Goal: Task Accomplishment & Management: Manage account settings

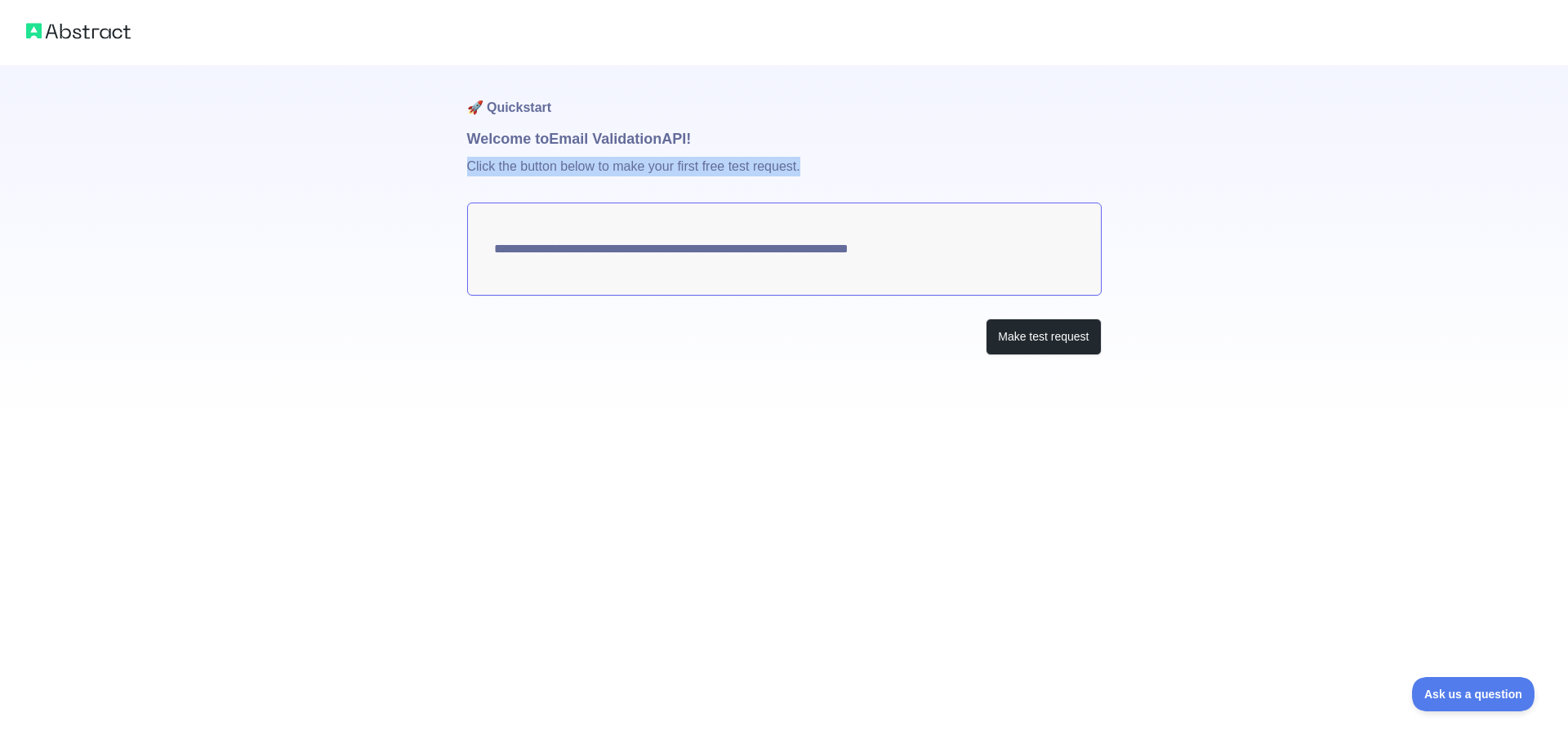
drag, startPoint x: 465, startPoint y: 166, endPoint x: 854, endPoint y: 167, distance: 389.0
click at [854, 167] on div "**********" at bounding box center [784, 210] width 1568 height 421
click at [854, 167] on p "Click the button below to make your first free test request." at bounding box center [784, 176] width 635 height 52
drag, startPoint x: 951, startPoint y: 257, endPoint x: 549, endPoint y: 250, distance: 402.1
click at [549, 250] on textarea "**********" at bounding box center [784, 250] width 635 height 94
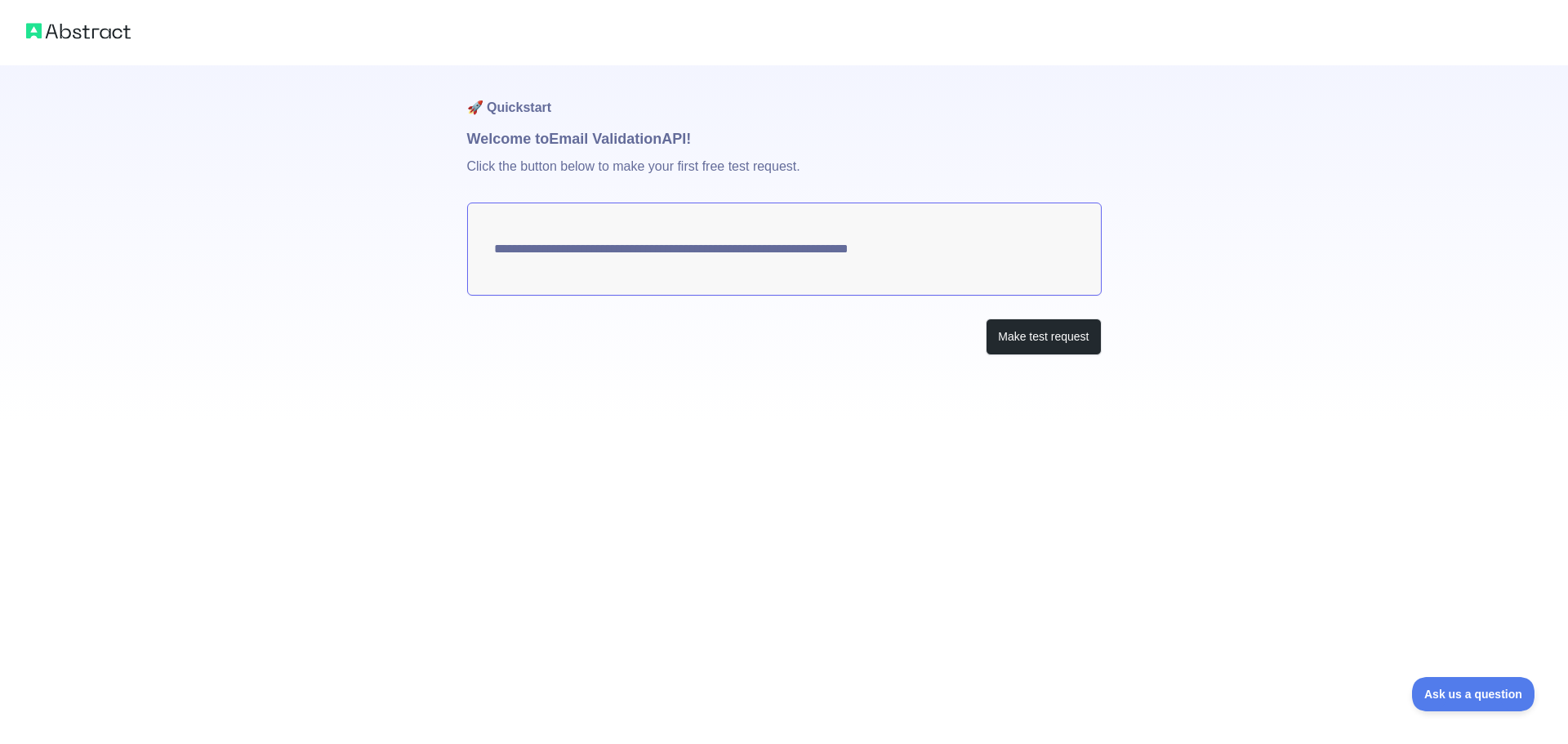
drag, startPoint x: 482, startPoint y: 254, endPoint x: 853, endPoint y: 254, distance: 371.0
click at [845, 254] on textarea "**********" at bounding box center [784, 250] width 635 height 94
click at [1017, 331] on button "Make test request" at bounding box center [1043, 337] width 116 height 37
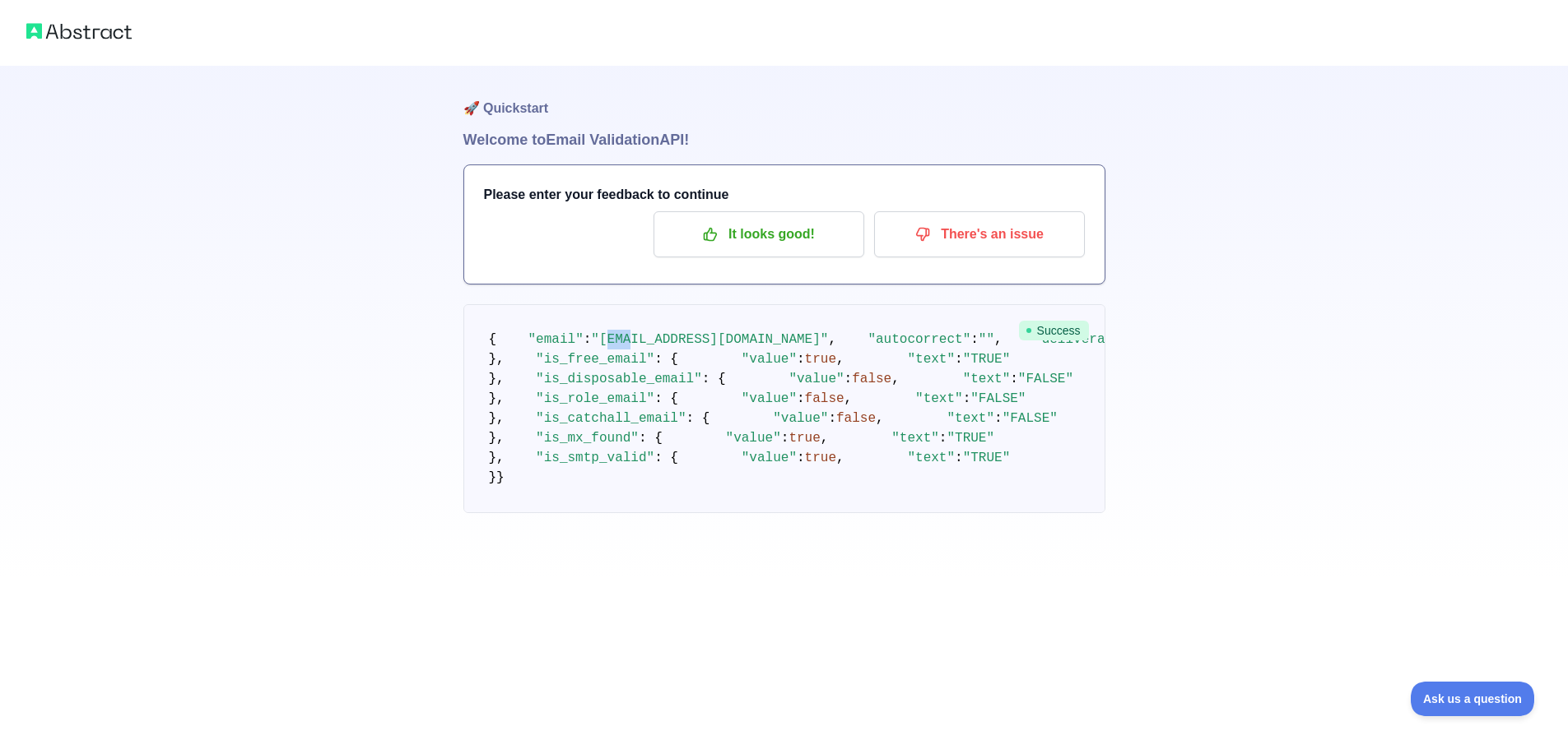
drag, startPoint x: 596, startPoint y: 367, endPoint x: 613, endPoint y: 386, distance: 25.5
click at [635, 370] on pre "{ "email" : "[EMAIL_ADDRESS][DOMAIN_NAME]" , "autocorrect" : "" , "deliverabili…" at bounding box center [784, 409] width 642 height 209
click at [1034, 347] on span ""deliverability"" at bounding box center [1097, 340] width 127 height 15
drag, startPoint x: 695, startPoint y: 398, endPoint x: 751, endPoint y: 398, distance: 56.0
click at [751, 398] on pre "{ "email" : "[EMAIL_ADDRESS][DOMAIN_NAME]" , "autocorrect" : "" , "deliverabili…" at bounding box center [784, 409] width 642 height 209
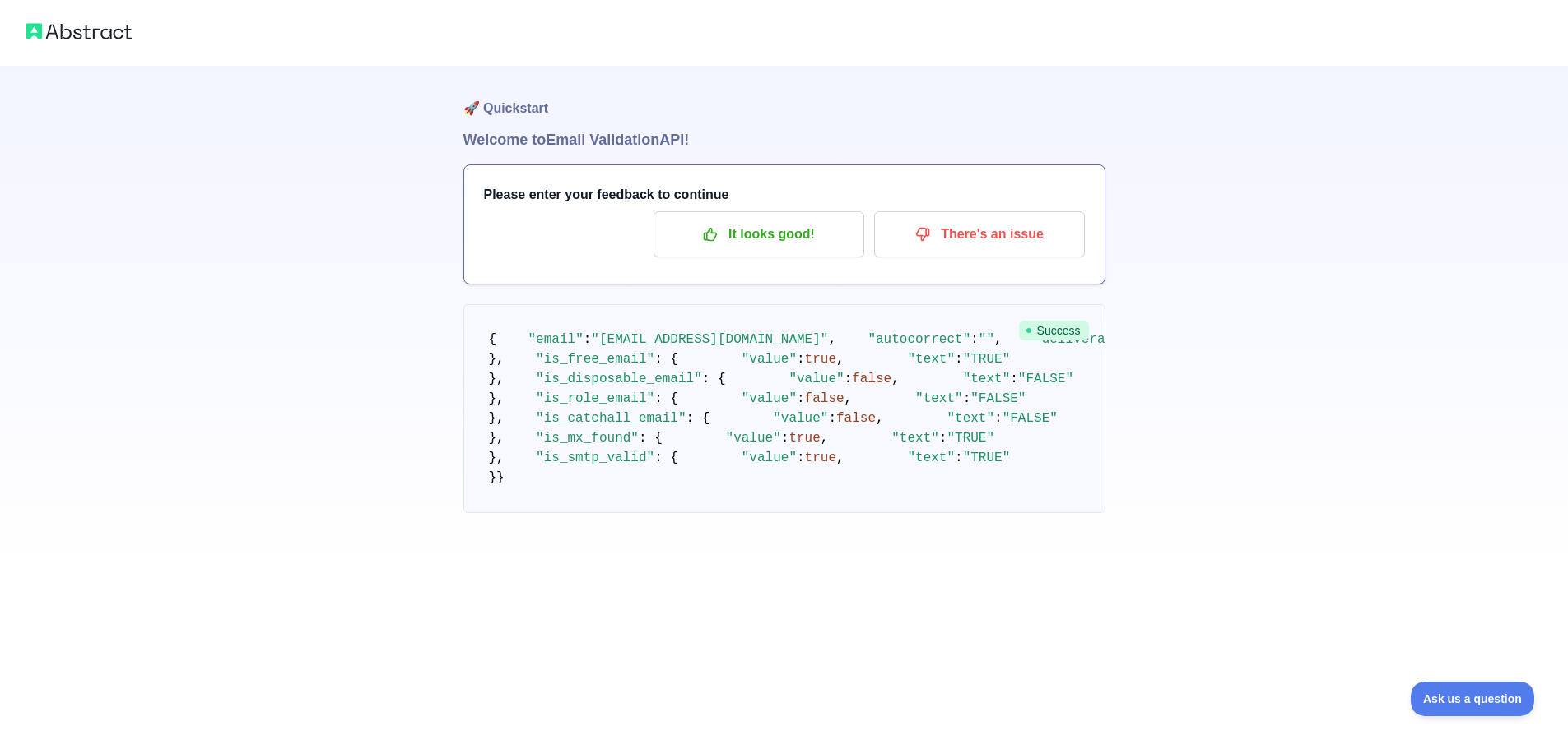
click at [751, 398] on pre "{ "email" : "[EMAIL_ADDRESS][DOMAIN_NAME]" , "autocorrect" : "" , "deliverabili…" at bounding box center [784, 409] width 642 height 209
drag, startPoint x: 665, startPoint y: 417, endPoint x: 632, endPoint y: 425, distance: 34.0
click at [1437, 347] on span ""0.95"" at bounding box center [1461, 340] width 48 height 15
click at [627, 465] on pre "{ "email" : "[EMAIL_ADDRESS][DOMAIN_NAME]" , "autocorrect" : "" , "deliverabili…" at bounding box center [784, 409] width 642 height 209
drag, startPoint x: 624, startPoint y: 470, endPoint x: 655, endPoint y: 473, distance: 31.1
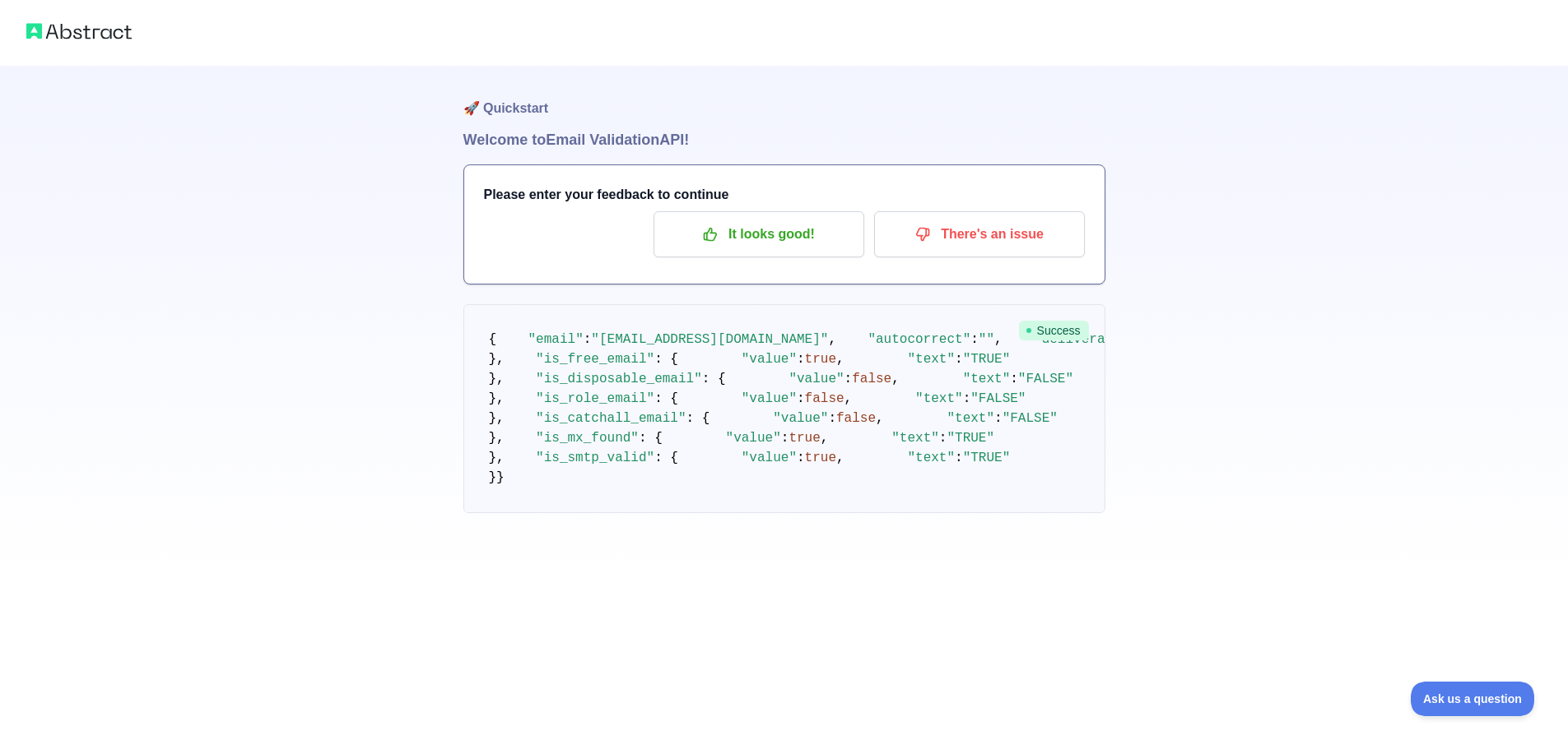
click at [654, 472] on pre "{ "email" : "[EMAIL_ADDRESS][DOMAIN_NAME]" , "autocorrect" : "" , "deliverabili…" at bounding box center [784, 409] width 642 height 209
click at [656, 473] on pre "{ "email" : "[EMAIL_ADDRESS][DOMAIN_NAME]" , "autocorrect" : "" , "deliverabili…" at bounding box center [784, 409] width 642 height 209
click at [765, 247] on p "It looks good!" at bounding box center [759, 235] width 186 height 28
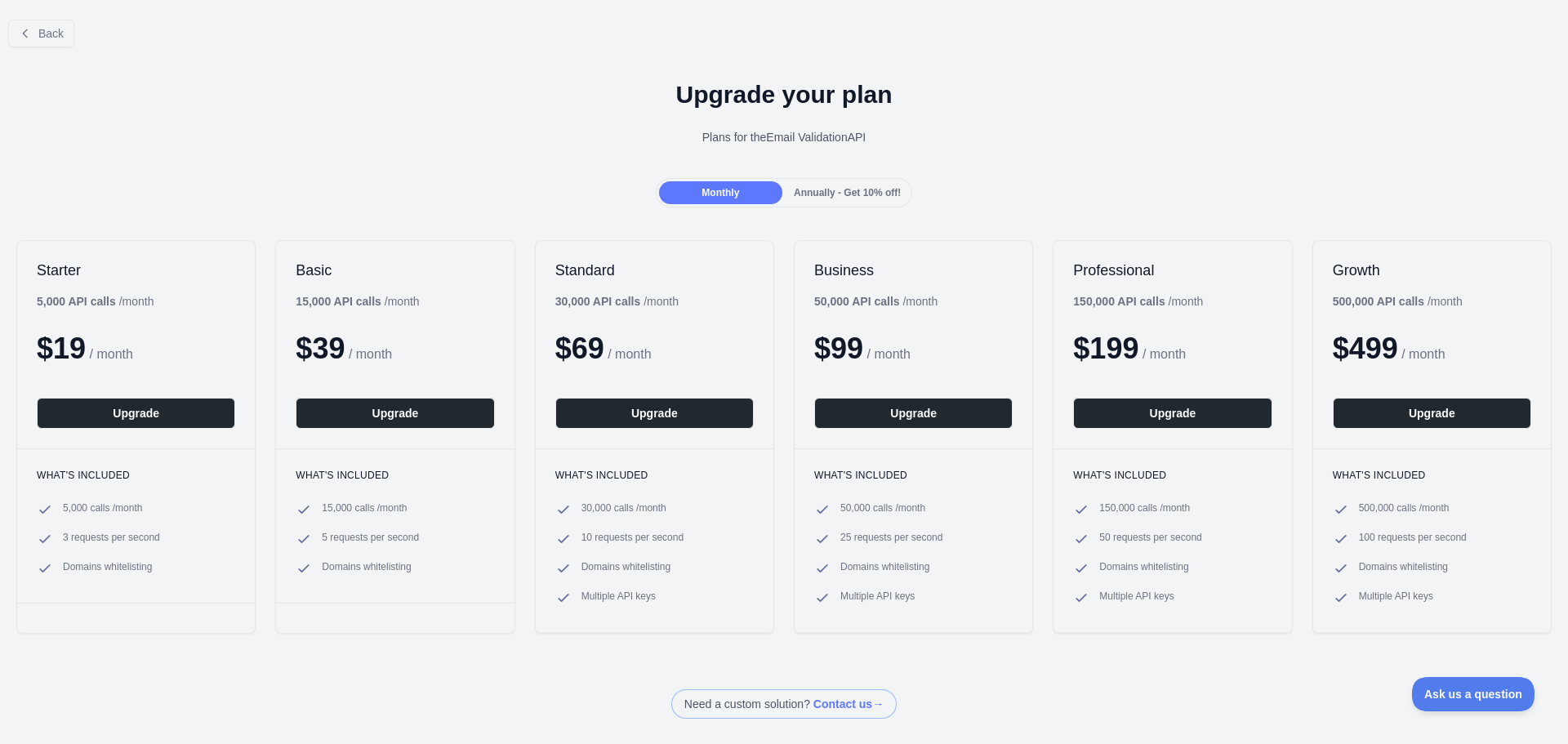
click at [808, 197] on span "Annually - Get 10% off!" at bounding box center [847, 193] width 107 height 11
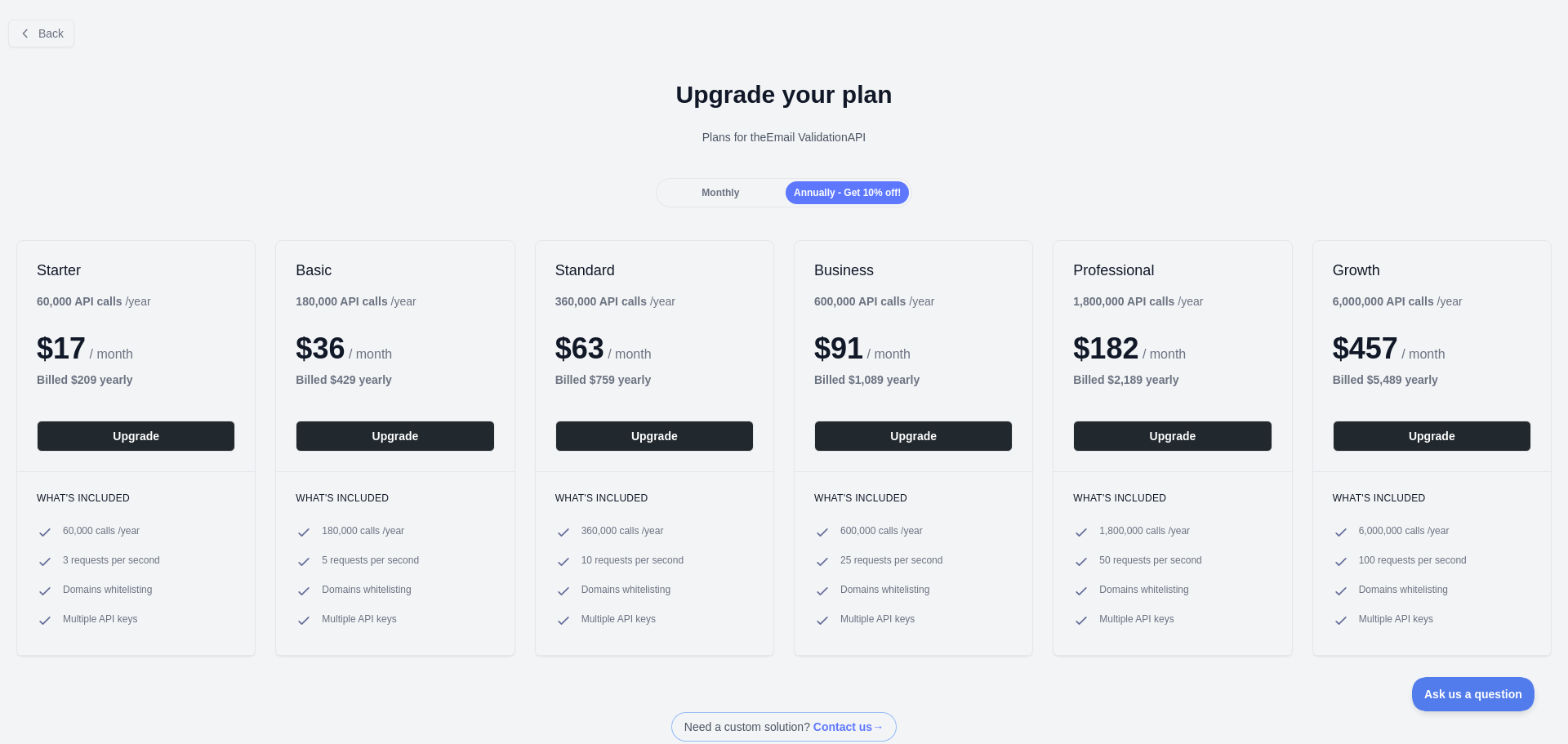
click at [747, 190] on div "Monthly" at bounding box center [721, 193] width 123 height 23
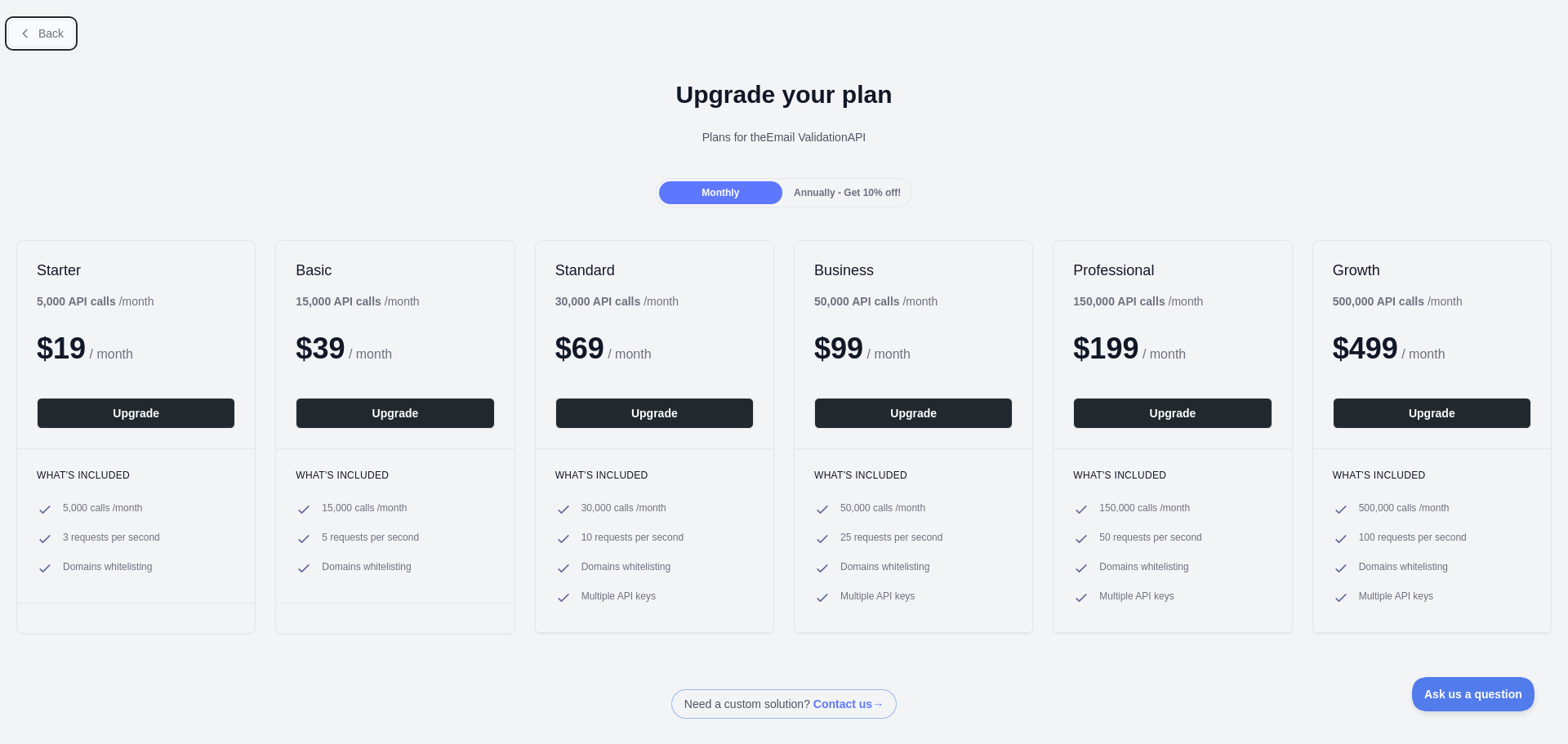
click at [31, 33] on icon at bounding box center [25, 33] width 13 height 13
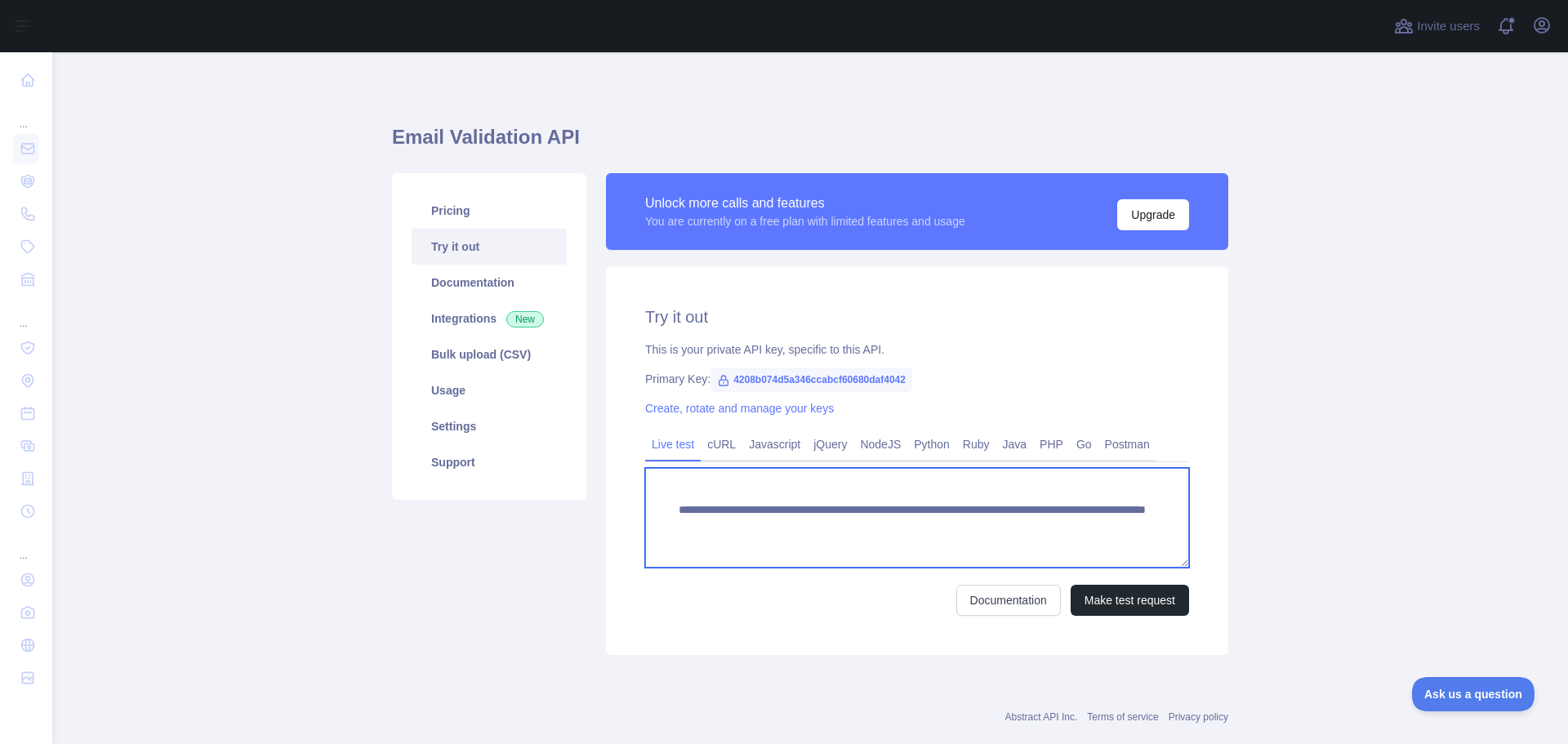
click at [1009, 521] on textarea "**********" at bounding box center [917, 517] width 544 height 100
click at [995, 529] on textarea "**********" at bounding box center [917, 517] width 544 height 100
type textarea "**********"
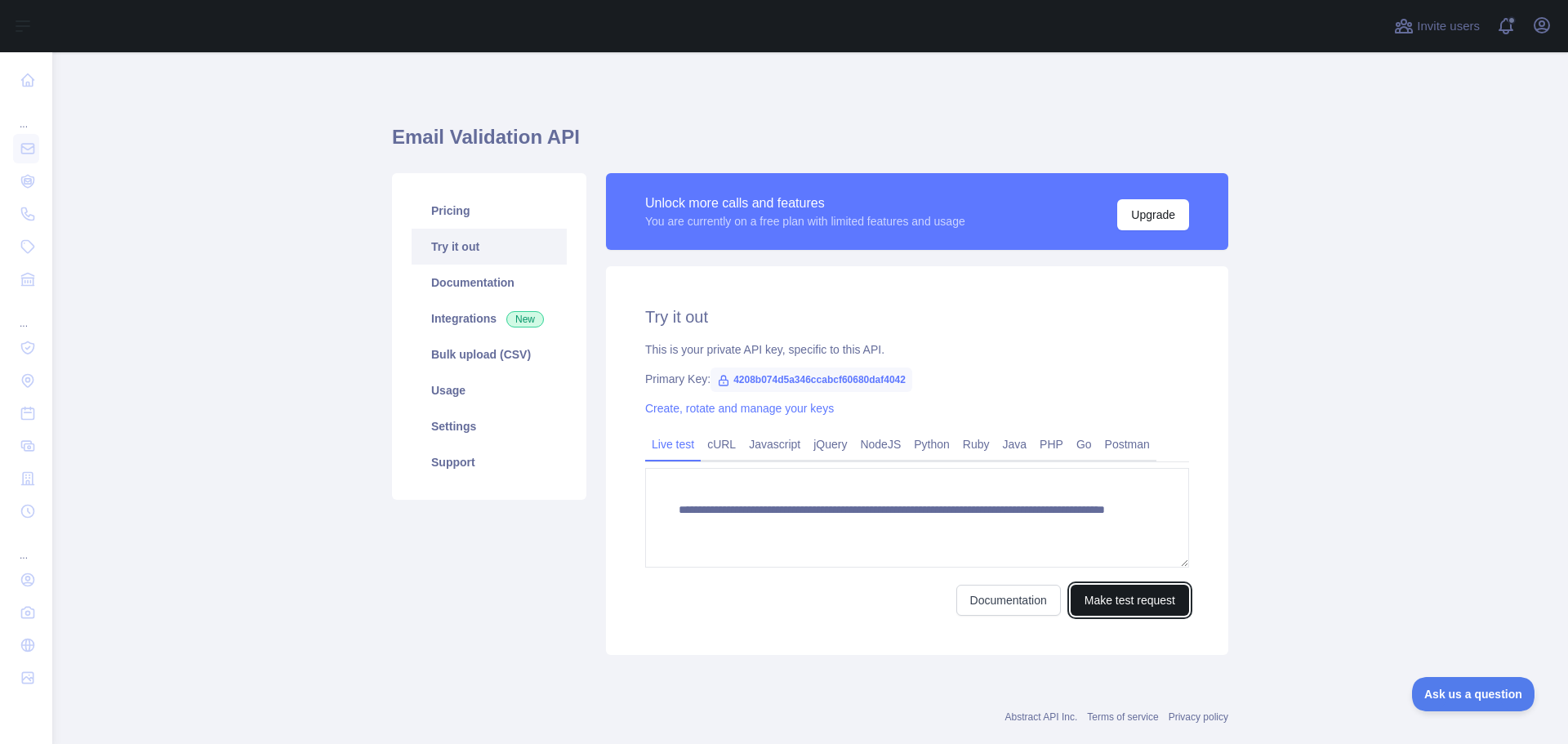
click at [1104, 601] on button "Make test request" at bounding box center [1130, 601] width 118 height 31
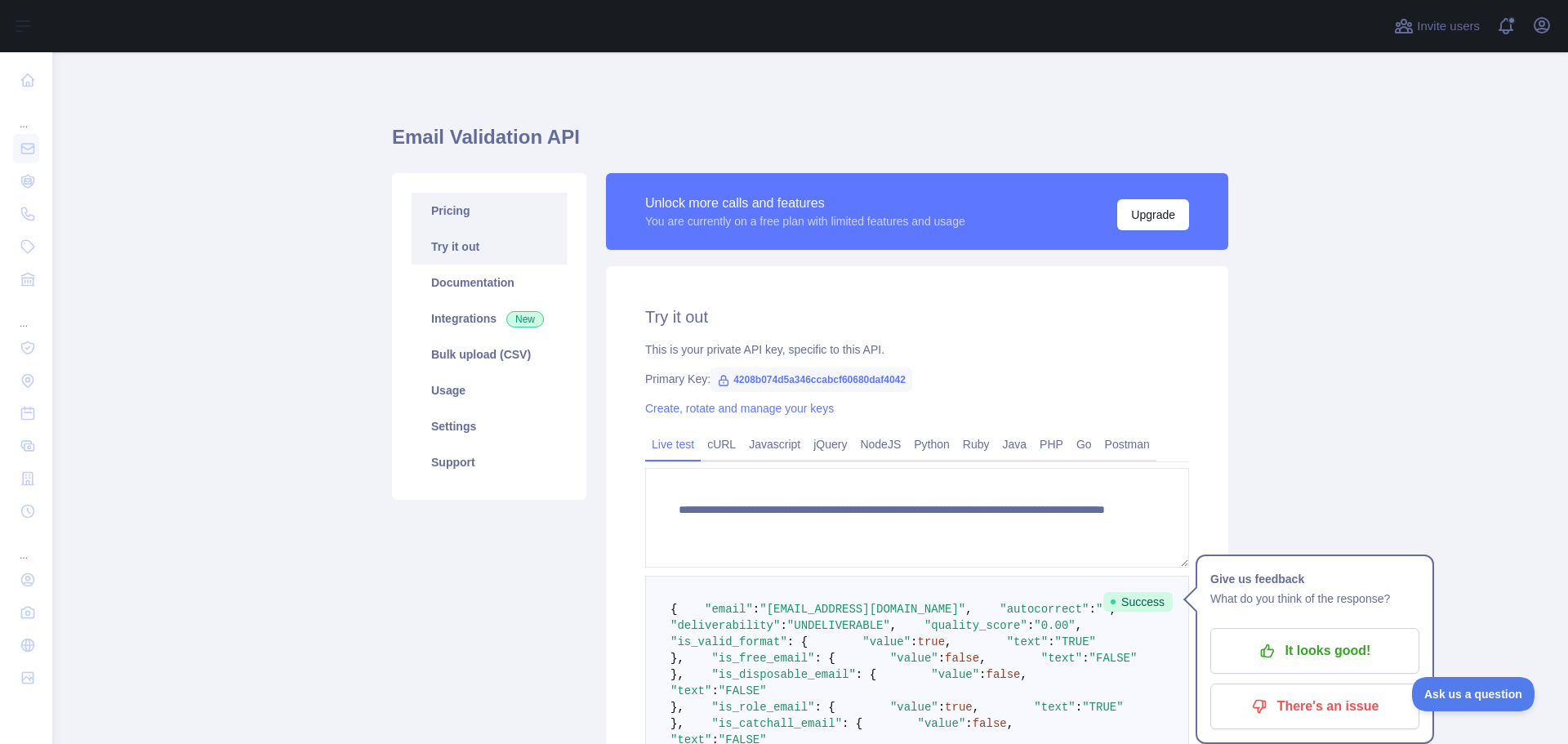
click at [432, 204] on link "Pricing" at bounding box center [489, 210] width 155 height 36
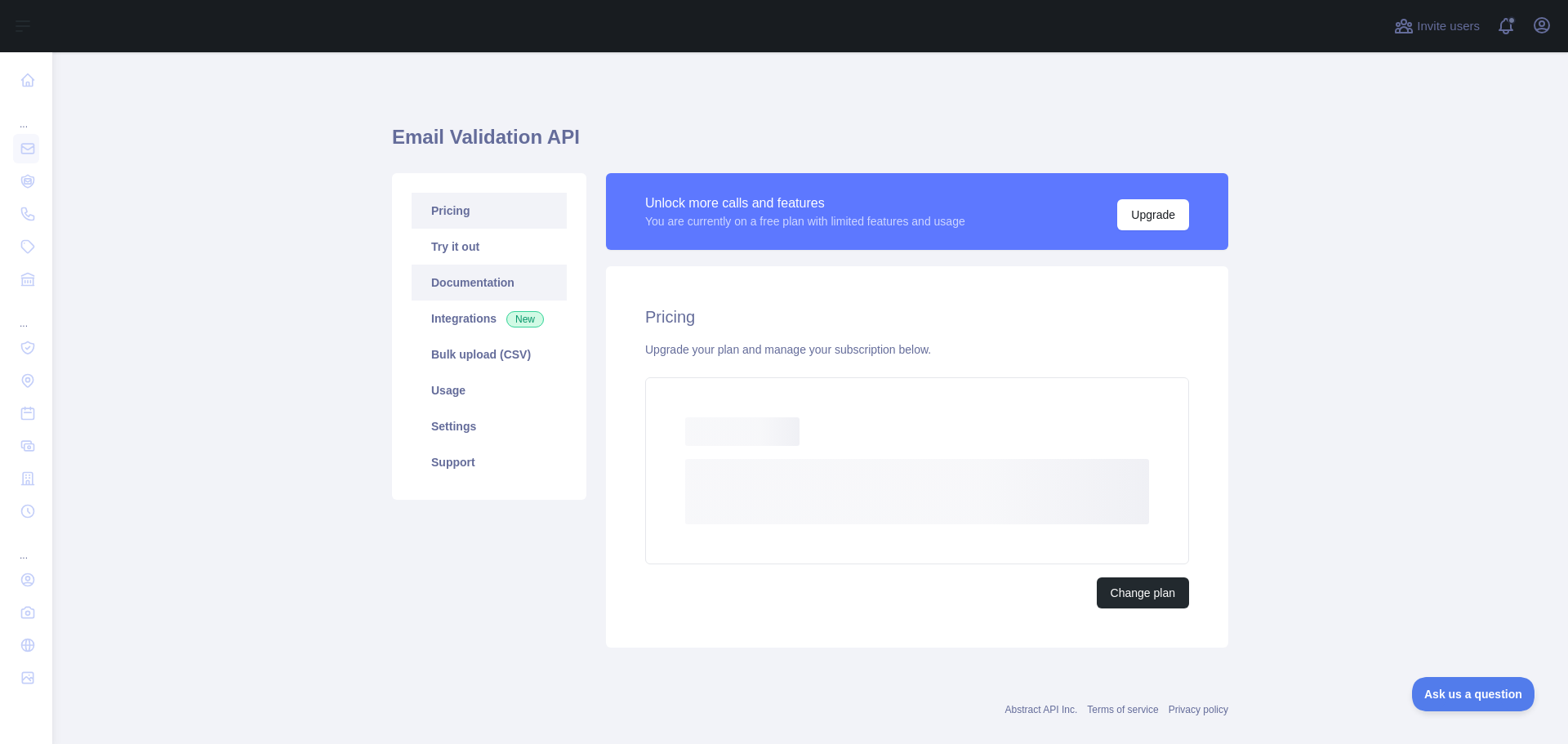
click at [460, 281] on link "Documentation" at bounding box center [489, 283] width 155 height 36
click at [463, 426] on link "Settings" at bounding box center [489, 426] width 155 height 36
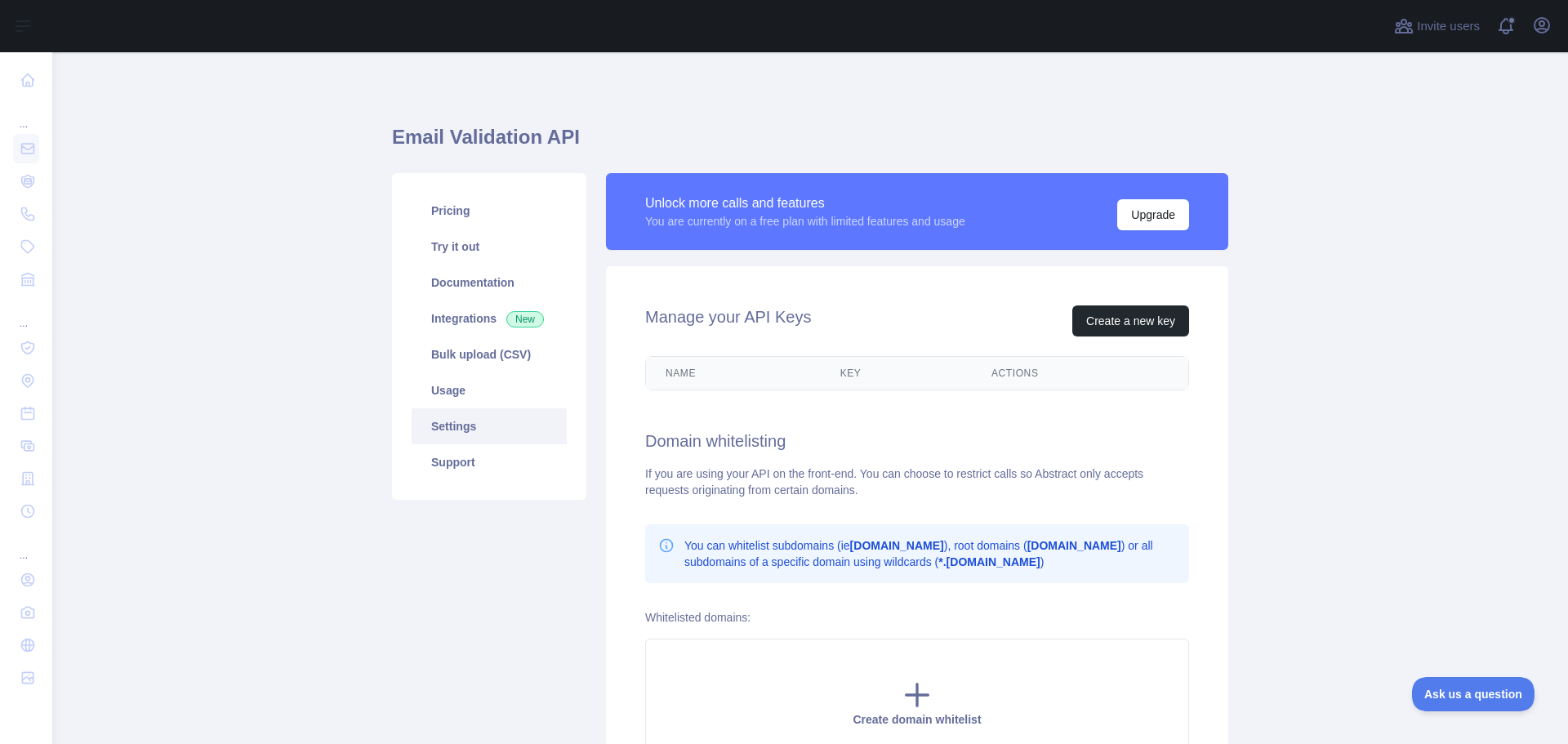
click at [832, 379] on th "Key" at bounding box center [896, 373] width 151 height 33
click at [667, 369] on th "Name" at bounding box center [734, 373] width 175 height 33
drag, startPoint x: 686, startPoint y: 550, endPoint x: 893, endPoint y: 547, distance: 207.0
click at [856, 547] on p "You can whitelist subdomains (ie [DOMAIN_NAME] ), root domains ( [DOMAIN_NAME] …" at bounding box center [930, 554] width 491 height 33
click at [893, 547] on b "[DOMAIN_NAME]" at bounding box center [897, 546] width 94 height 13
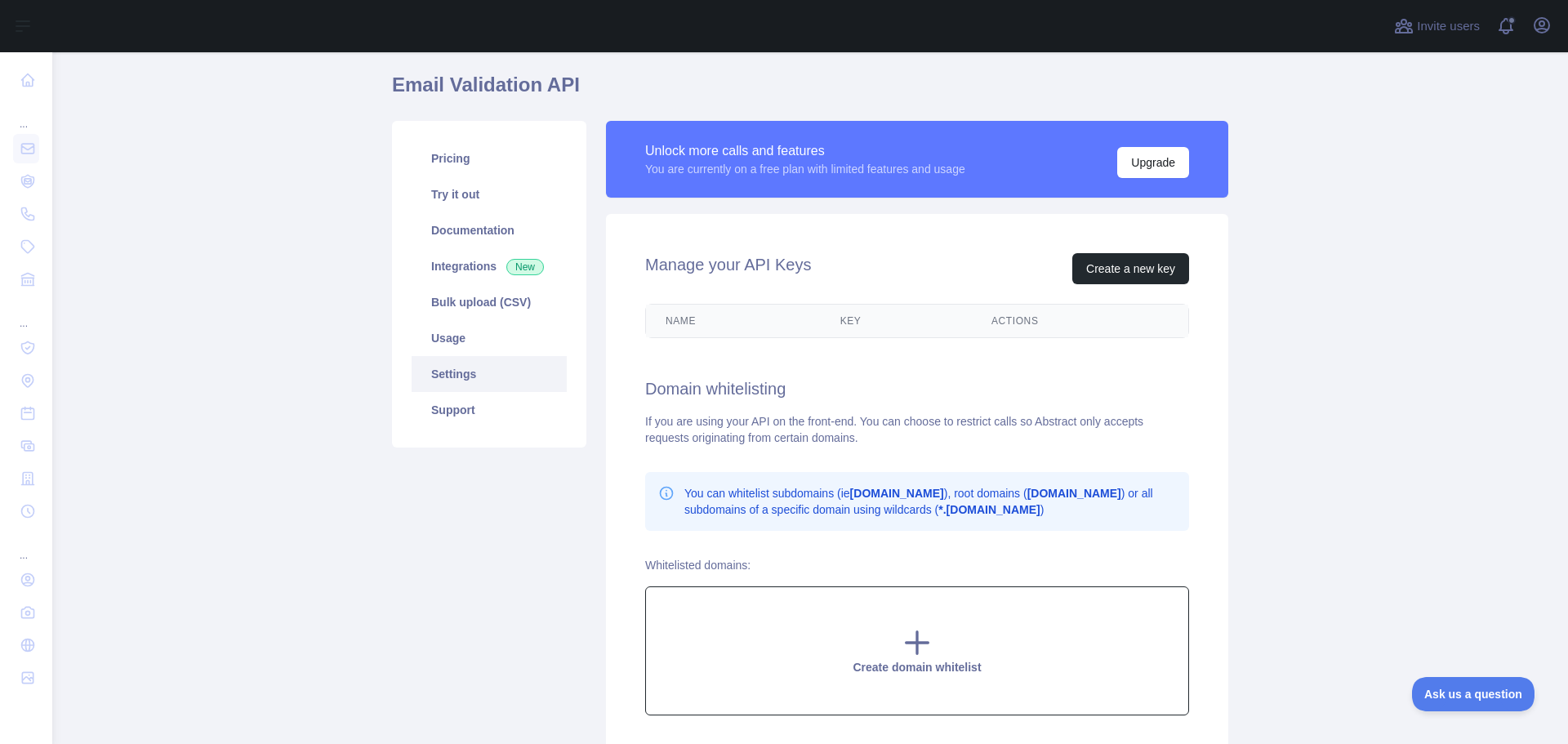
scroll to position [82, 0]
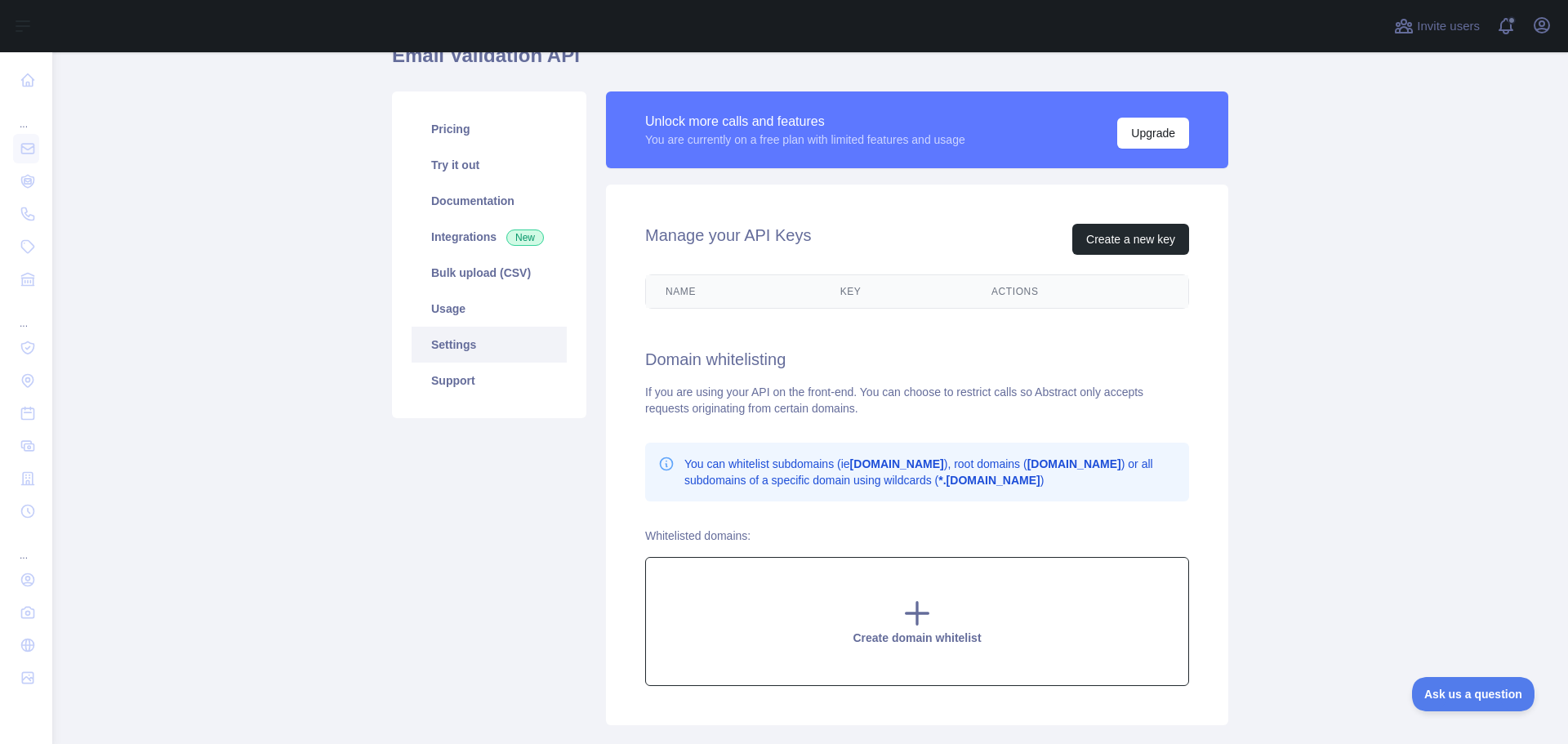
click at [928, 609] on div "Create domain whitelist" at bounding box center [917, 621] width 544 height 129
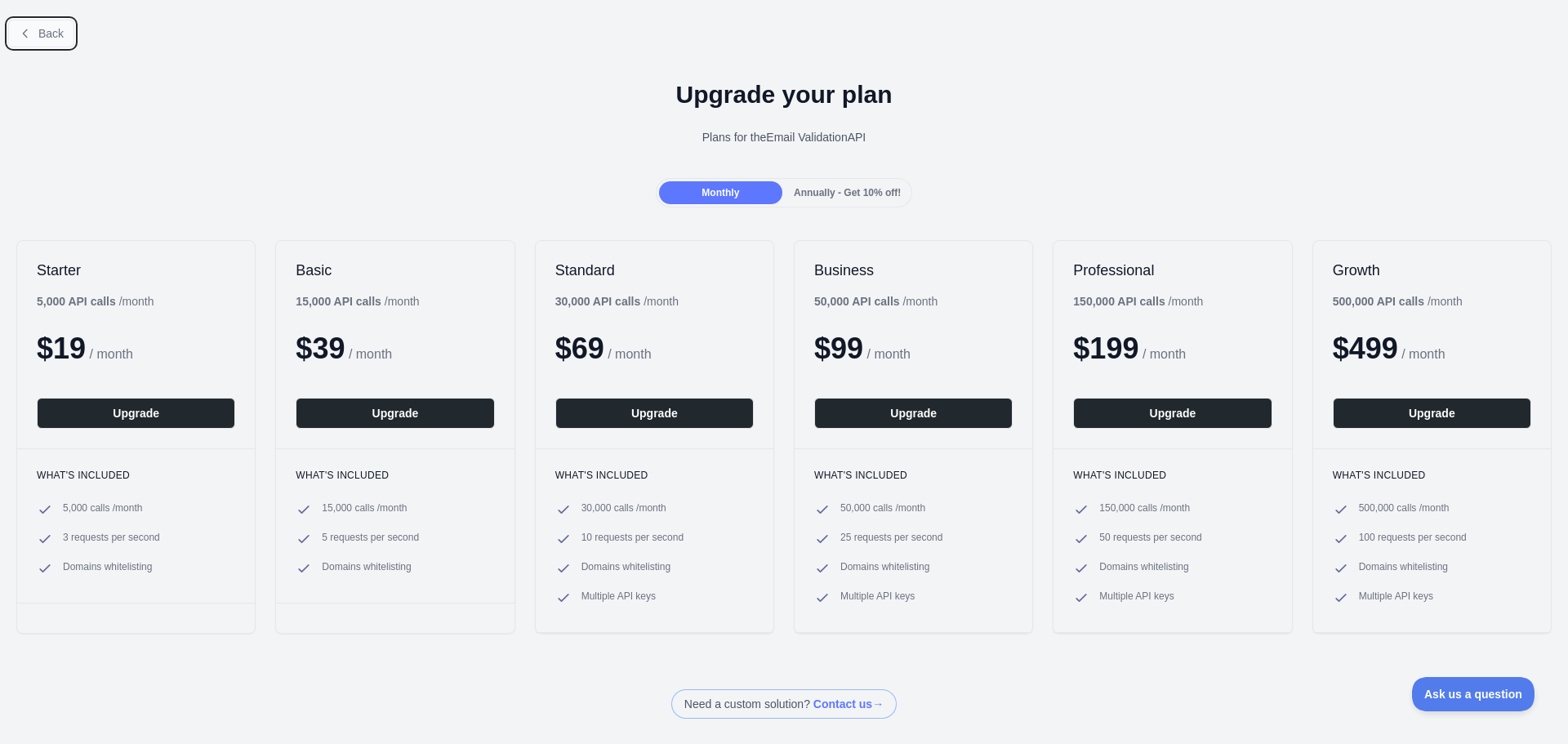
click at [43, 24] on button "Back" at bounding box center [41, 33] width 66 height 28
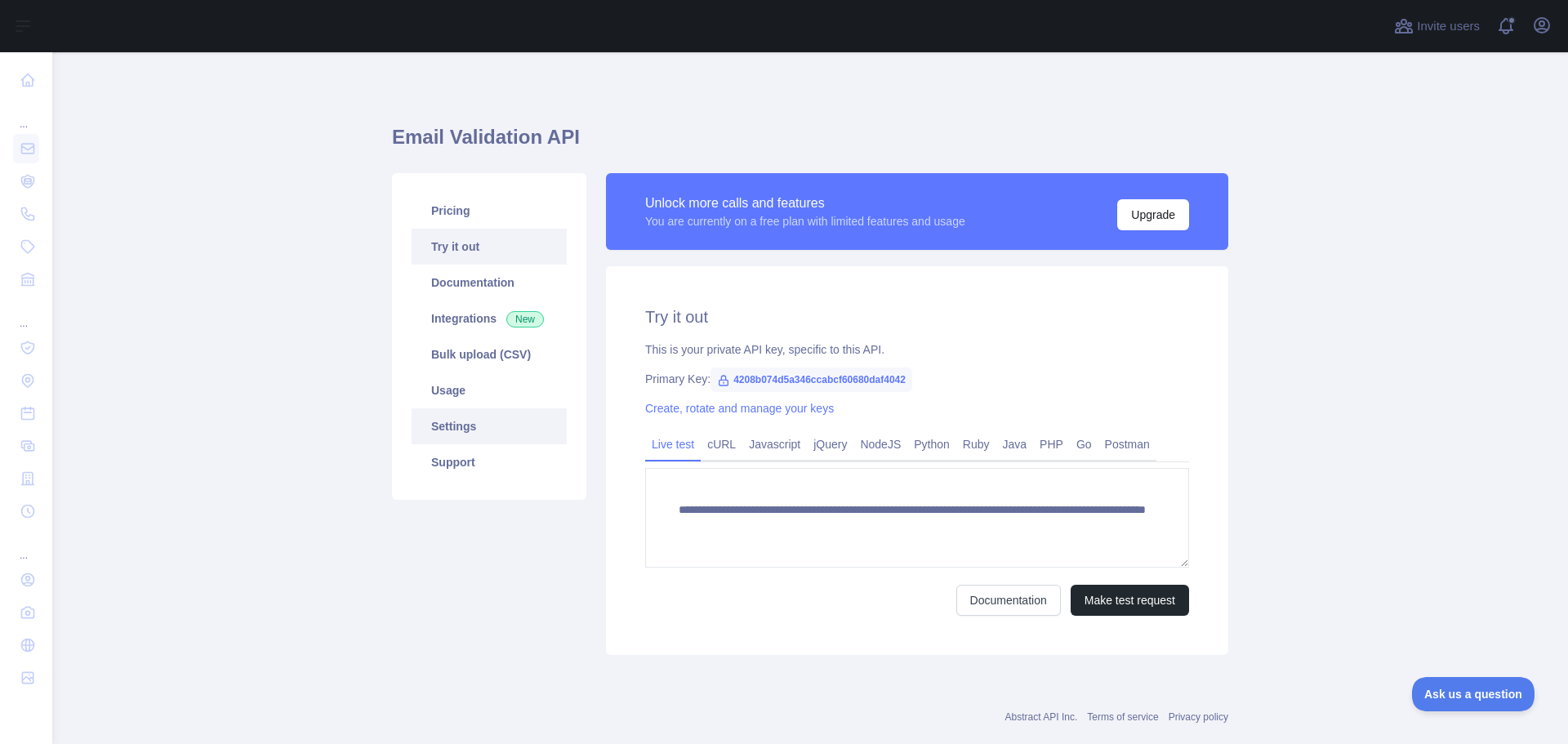
click at [477, 420] on link "Settings" at bounding box center [489, 426] width 155 height 36
click at [994, 593] on link "Documentation" at bounding box center [1009, 601] width 105 height 31
drag, startPoint x: 657, startPoint y: 347, endPoint x: 773, endPoint y: 347, distance: 116.0
click at [755, 347] on div "This is your private API key, specific to this API." at bounding box center [917, 350] width 544 height 17
drag, startPoint x: 789, startPoint y: 347, endPoint x: 886, endPoint y: 347, distance: 97.0
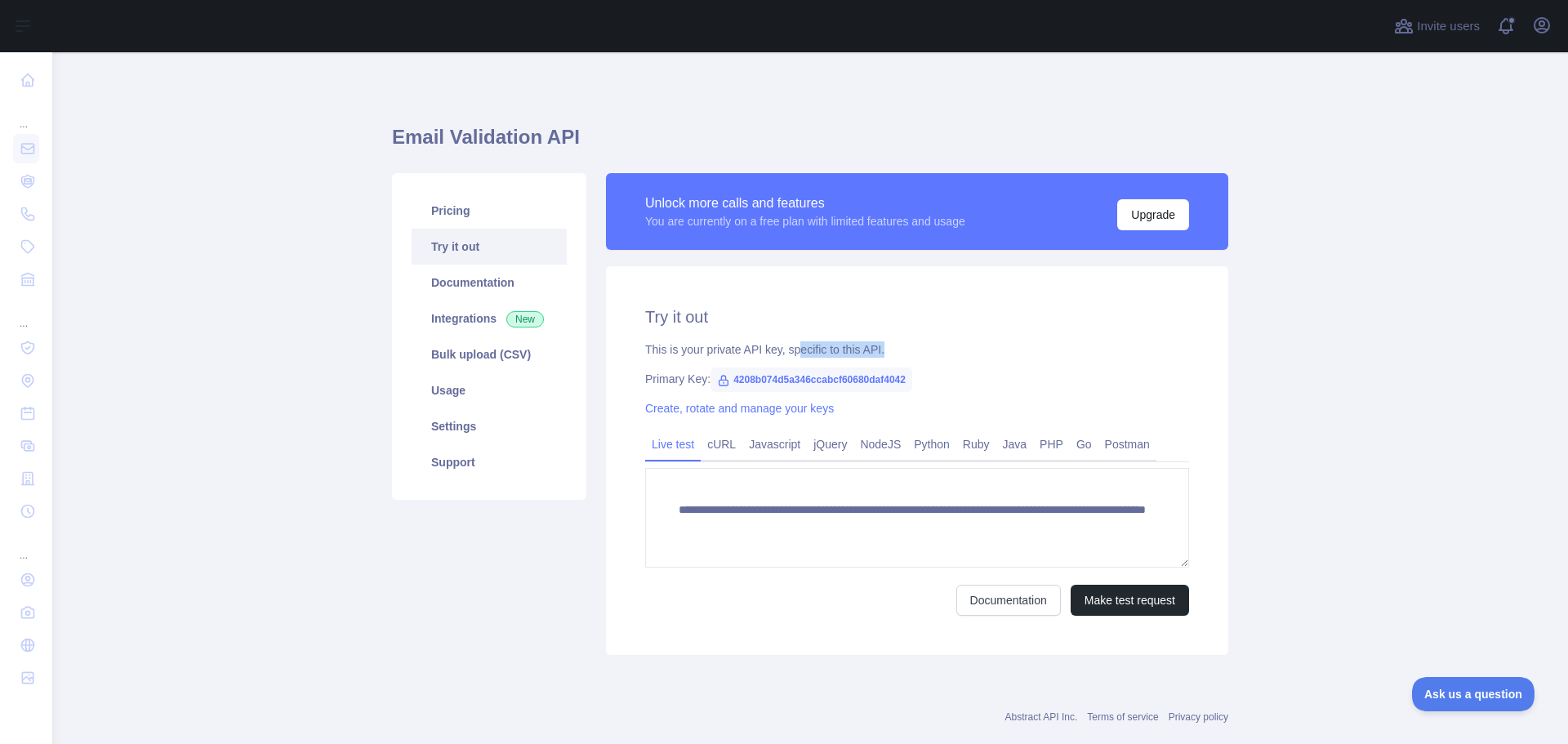
click at [881, 347] on div "This is your private API key, specific to this API." at bounding box center [917, 350] width 544 height 17
click at [886, 347] on div "This is your private API key, specific to this API." at bounding box center [917, 350] width 544 height 17
drag, startPoint x: 853, startPoint y: 347, endPoint x: 803, endPoint y: 340, distance: 50.5
click at [803, 340] on div "**********" at bounding box center [917, 461] width 623 height 389
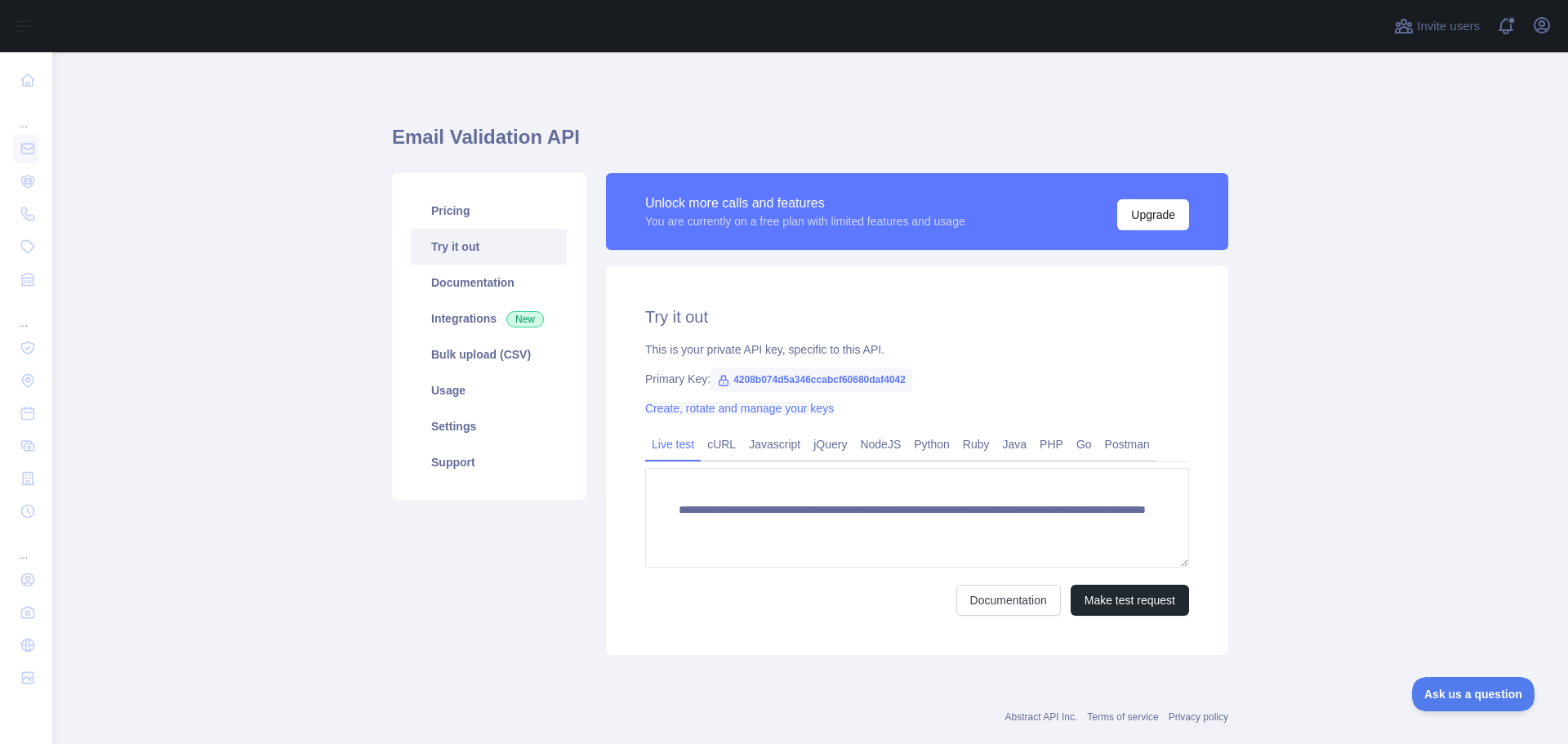
click at [717, 409] on link "Create, rotate and manage your keys" at bounding box center [740, 408] width 189 height 13
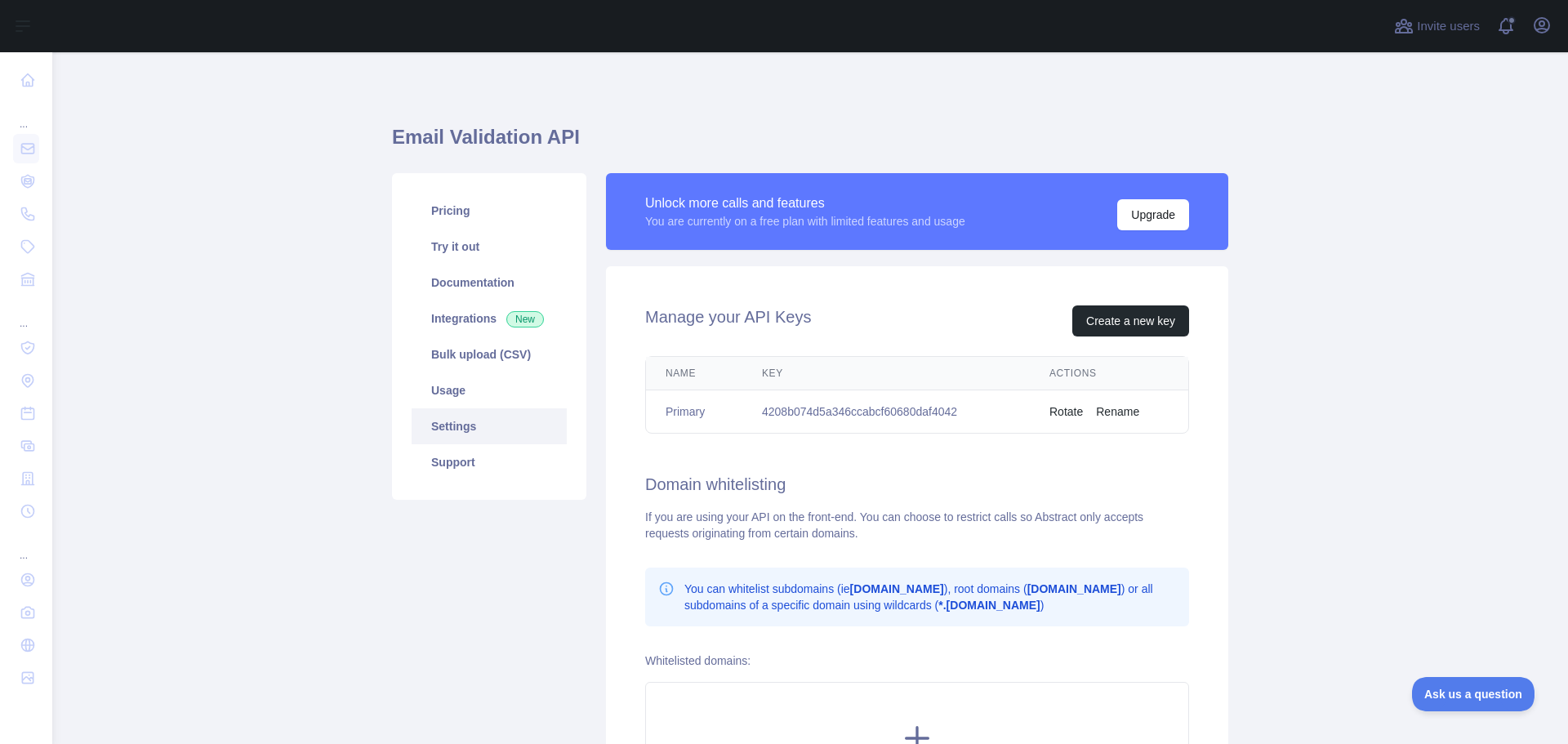
click at [1062, 413] on button "Rotate" at bounding box center [1066, 412] width 34 height 17
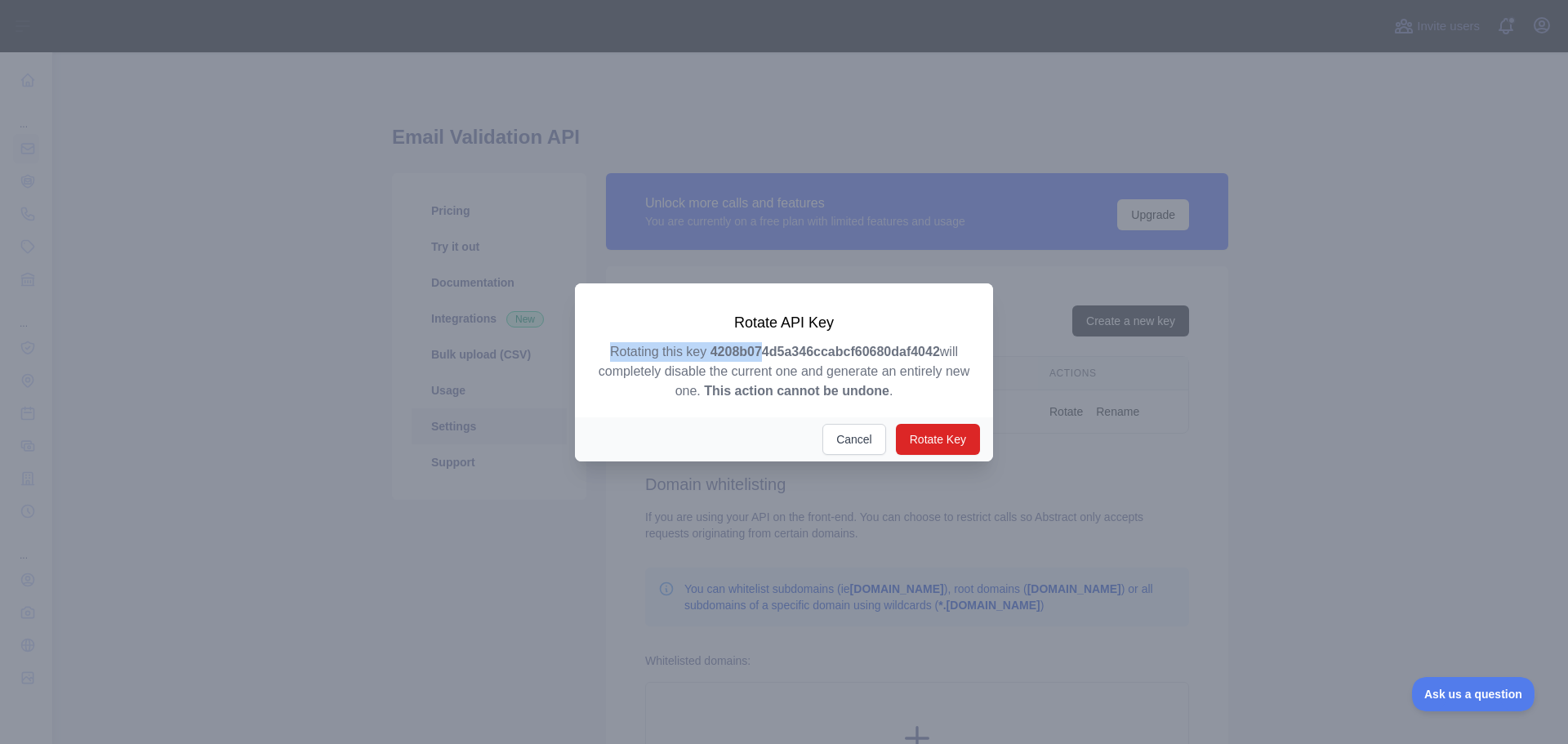
drag, startPoint x: 673, startPoint y: 353, endPoint x: 763, endPoint y: 353, distance: 90.0
click at [763, 353] on p "Rotating this key 4208b074d5a346ccabcf60680daf4042 will completely disable the …" at bounding box center [783, 372] width 379 height 59
drag, startPoint x: 617, startPoint y: 369, endPoint x: 758, endPoint y: 373, distance: 141.1
click at [734, 373] on p "Rotating this key 4208b074d5a346ccabcf60680daf4042 will completely disable the …" at bounding box center [783, 372] width 379 height 59
drag, startPoint x: 807, startPoint y: 377, endPoint x: 719, endPoint y: 389, distance: 88.8
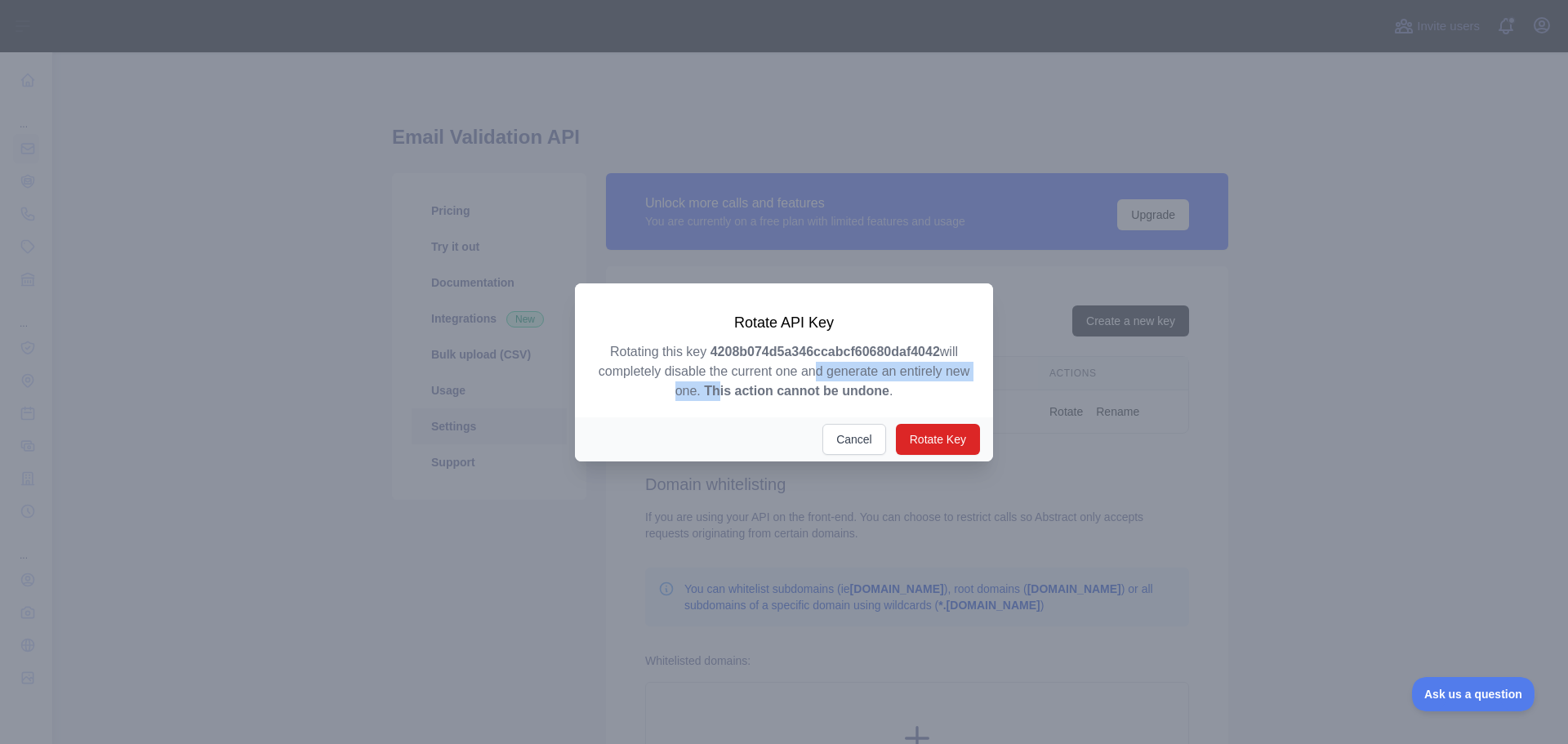
click at [721, 389] on p "Rotating this key 4208b074d5a346ccabcf60680daf4042 will completely disable the …" at bounding box center [783, 372] width 379 height 59
click at [719, 389] on strong "This action cannot be undone" at bounding box center [797, 391] width 185 height 14
click at [922, 435] on button "Rotate Key" at bounding box center [938, 439] width 84 height 31
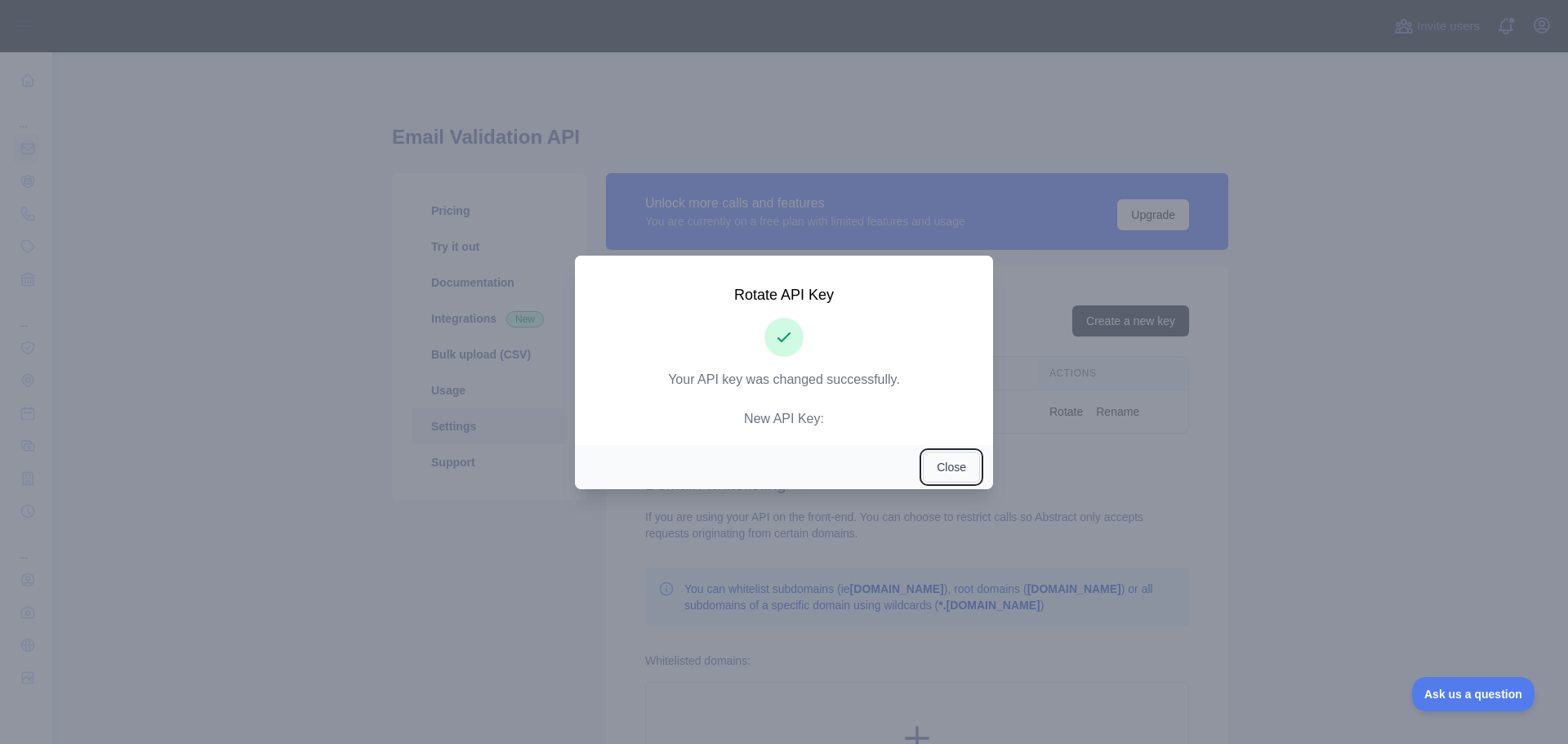
click at [938, 470] on button "Close" at bounding box center [952, 468] width 57 height 31
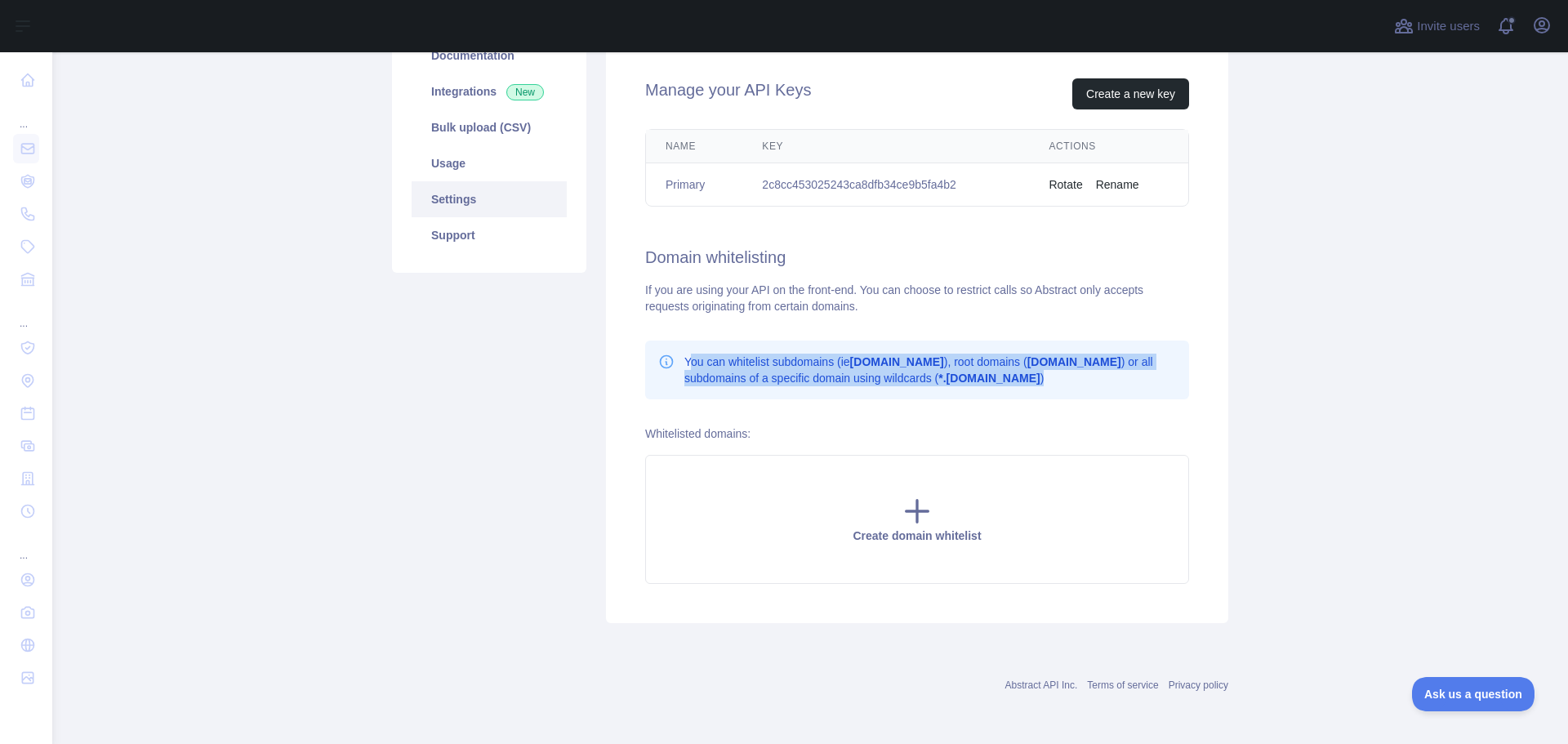
drag, startPoint x: 703, startPoint y: 360, endPoint x: 1021, endPoint y: 383, distance: 318.8
click at [1021, 383] on p "You can whitelist subdomains (ie app.domain.com ), root domains ( domain.com ) …" at bounding box center [930, 371] width 491 height 33
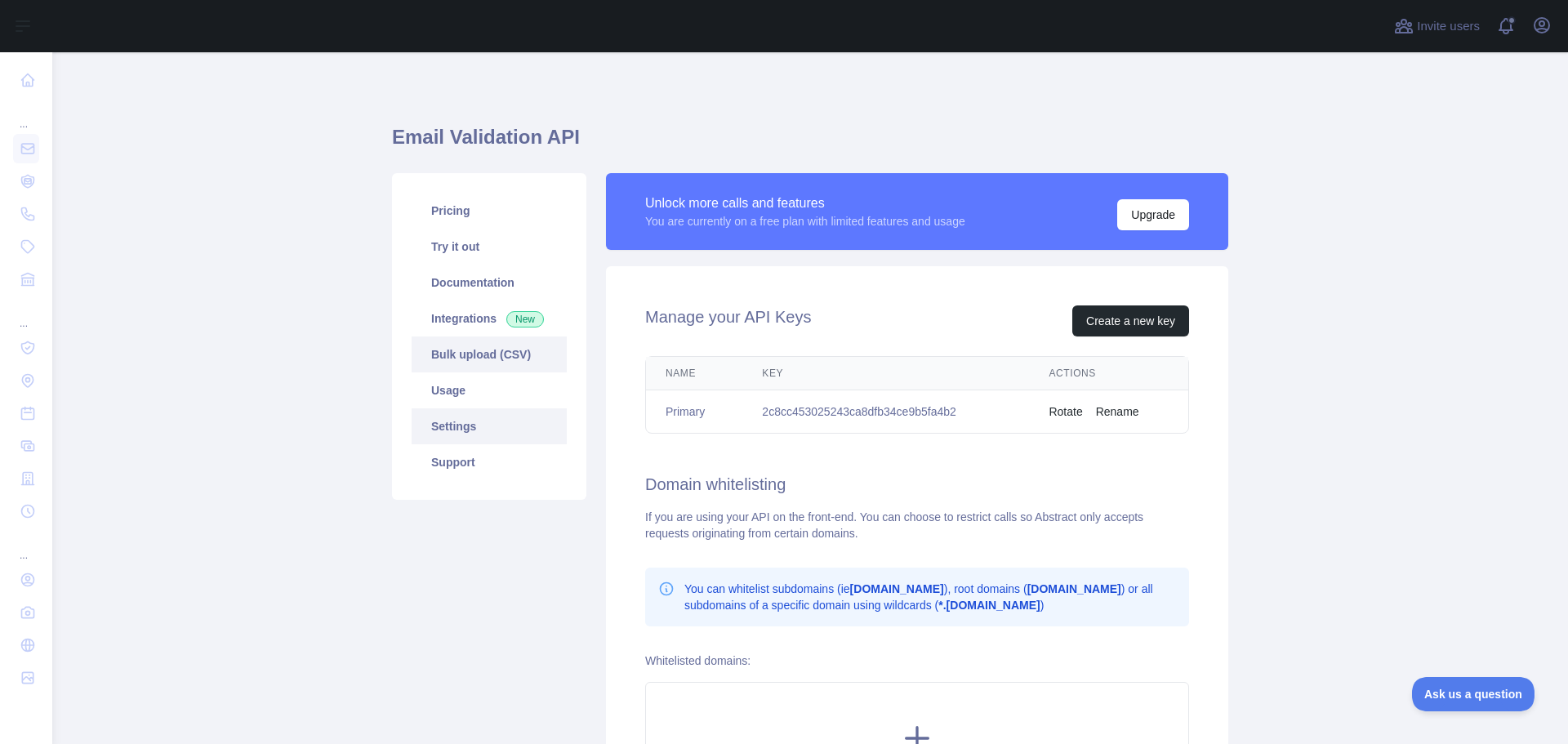
click at [466, 344] on link "Bulk upload (CSV)" at bounding box center [489, 354] width 155 height 36
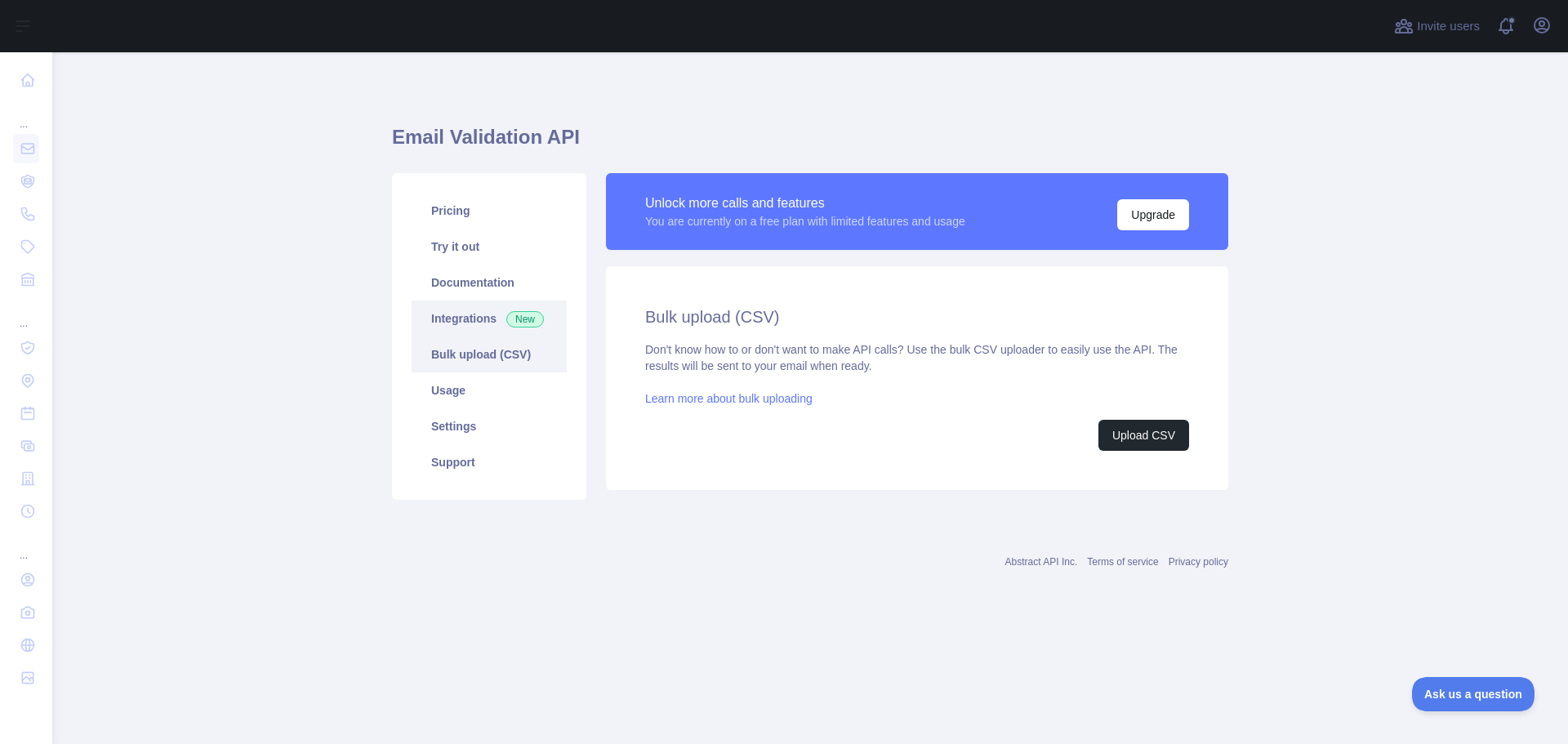
click at [482, 310] on link "Integrations New" at bounding box center [489, 318] width 155 height 36
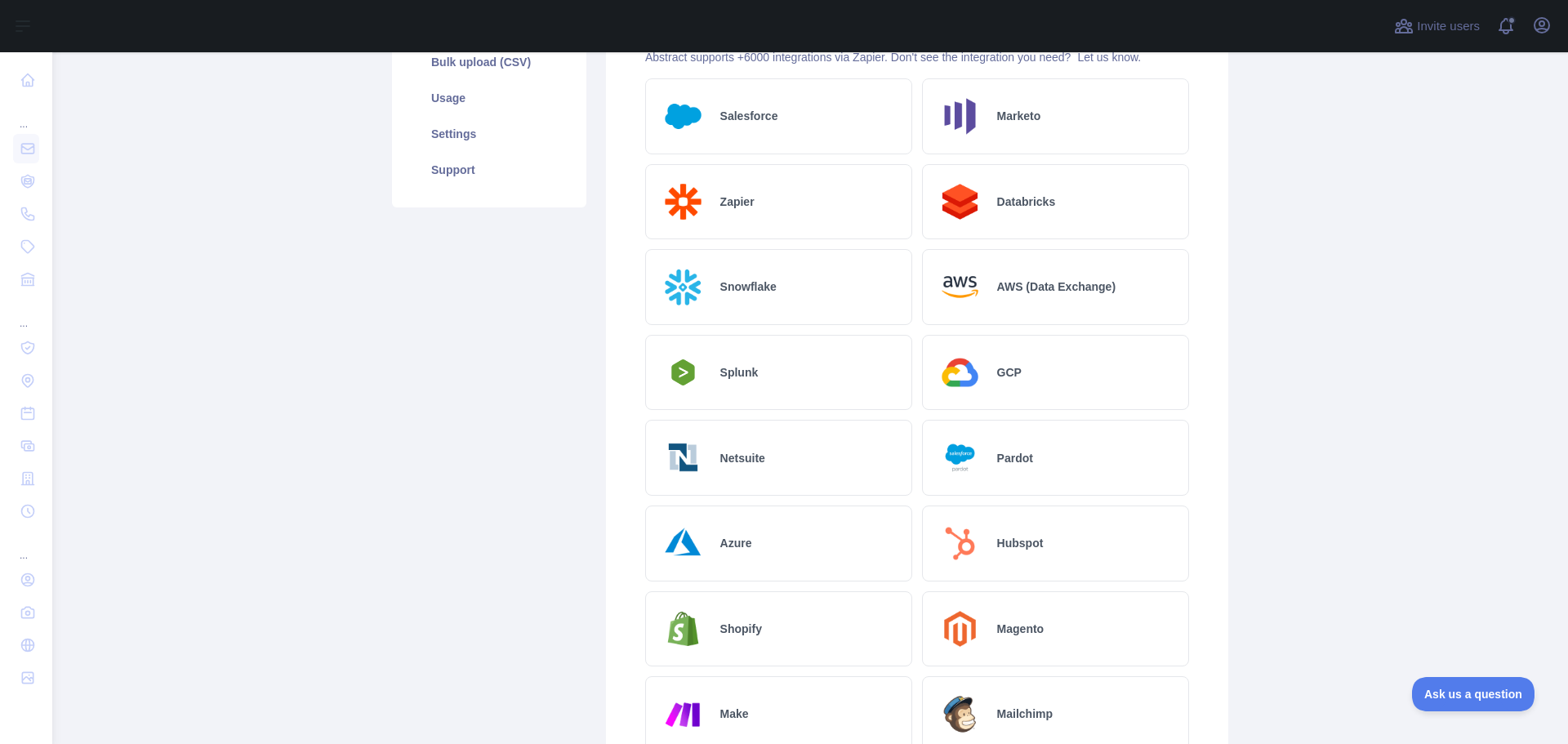
scroll to position [118, 0]
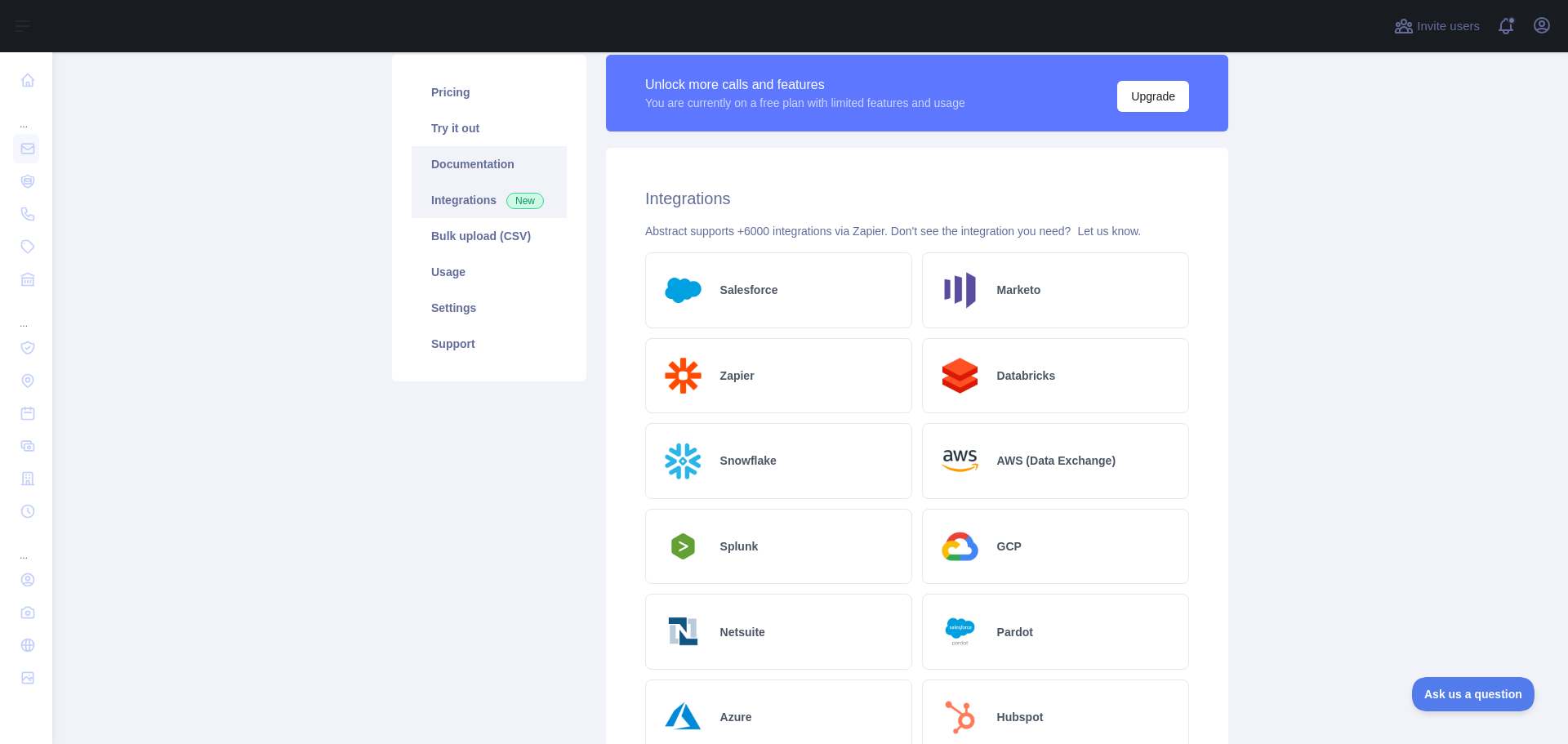
click at [482, 163] on link "Documentation" at bounding box center [489, 163] width 155 height 36
click at [482, 305] on link "Settings" at bounding box center [489, 307] width 155 height 36
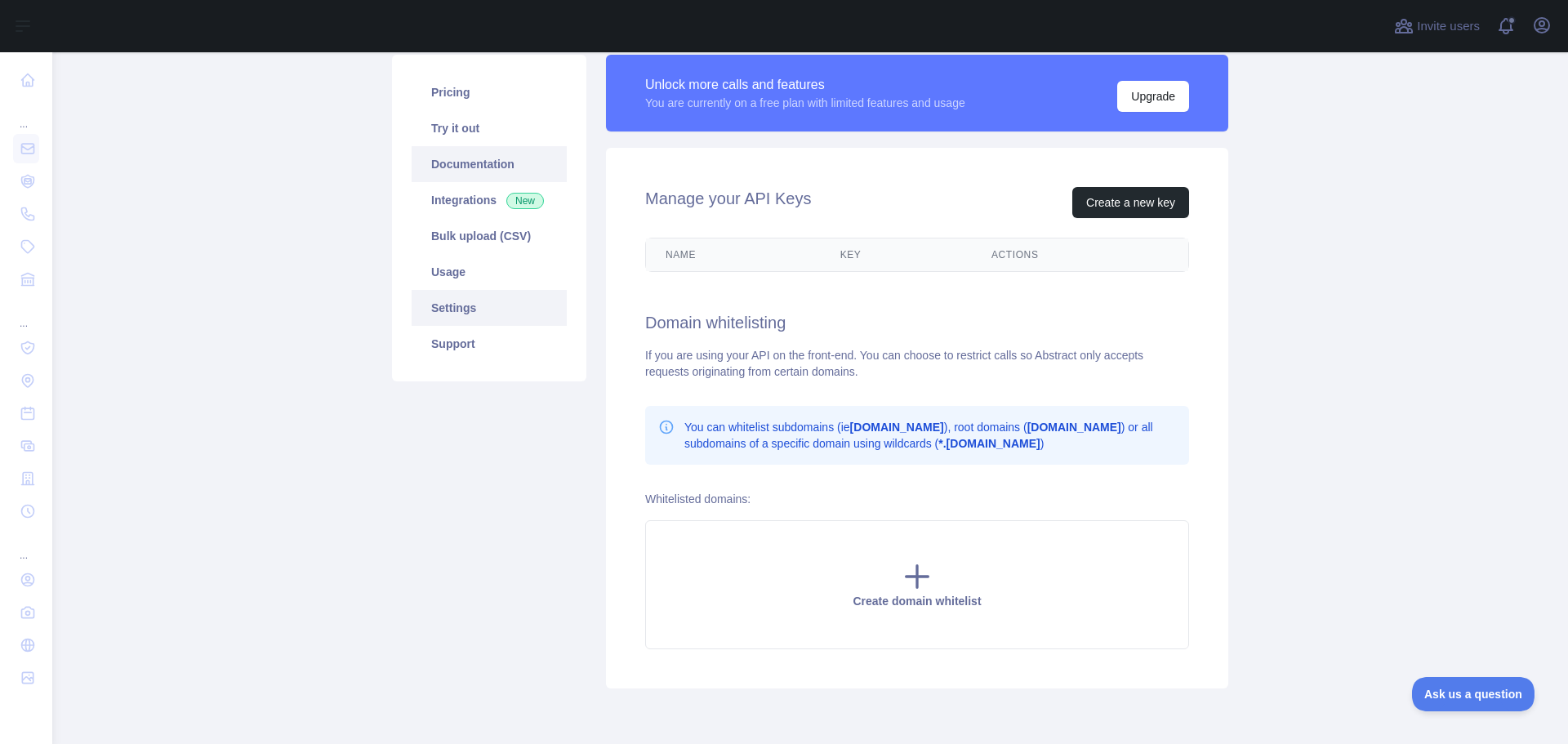
click at [463, 274] on link "Usage" at bounding box center [489, 272] width 155 height 36
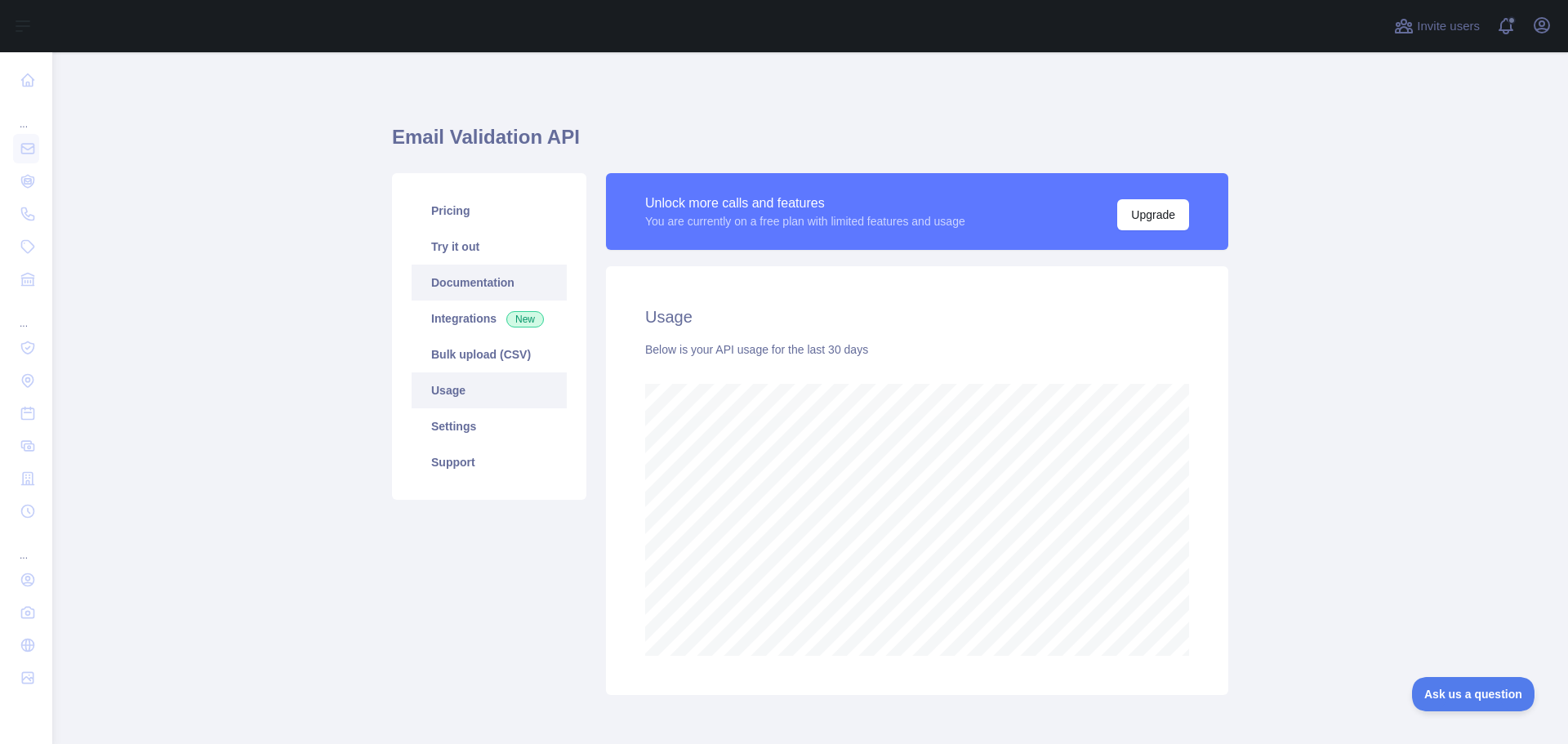
scroll to position [692, 1504]
click at [481, 430] on link "Settings" at bounding box center [489, 426] width 155 height 36
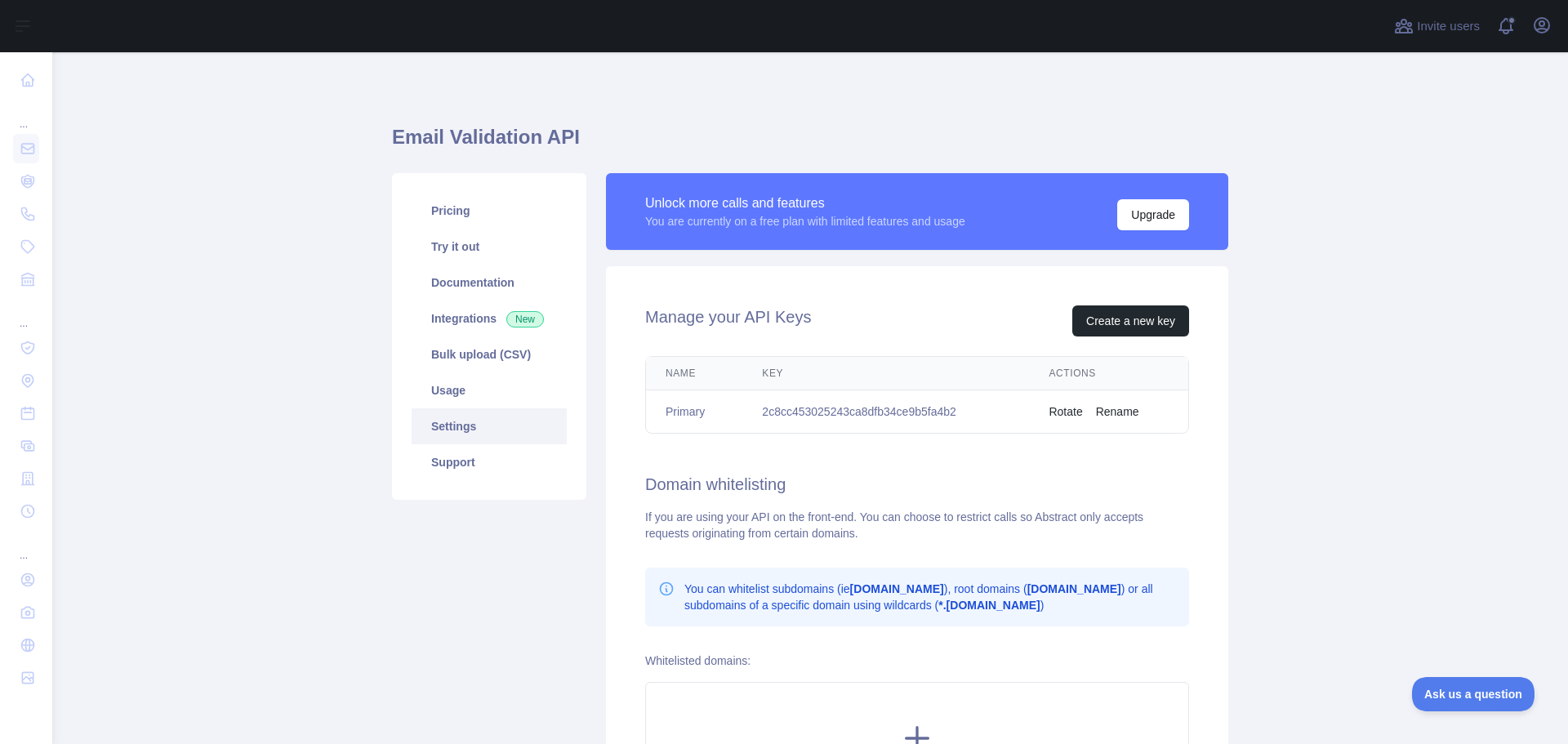
click at [1120, 410] on button "Rename" at bounding box center [1117, 412] width 43 height 17
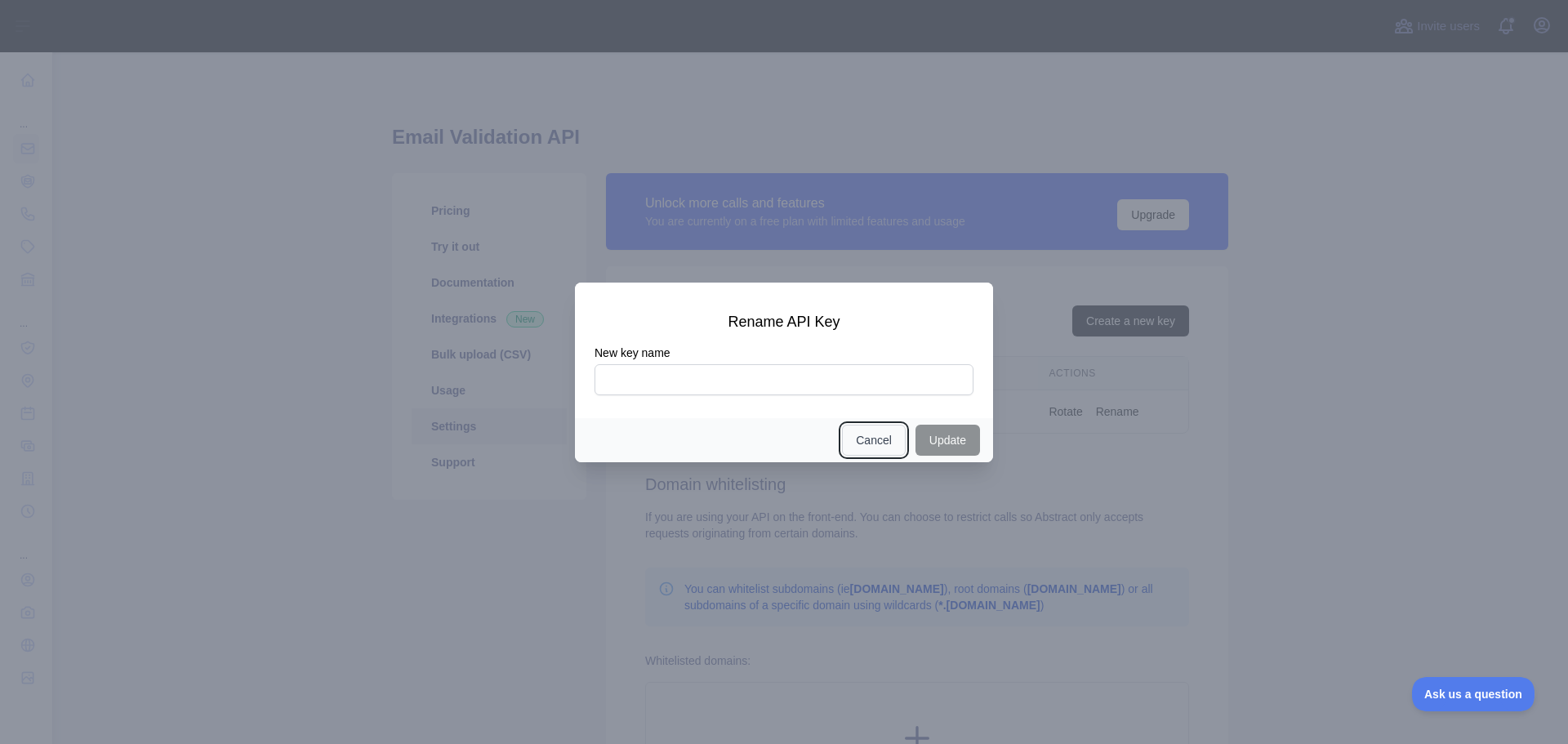
click at [889, 437] on button "Cancel" at bounding box center [873, 440] width 63 height 31
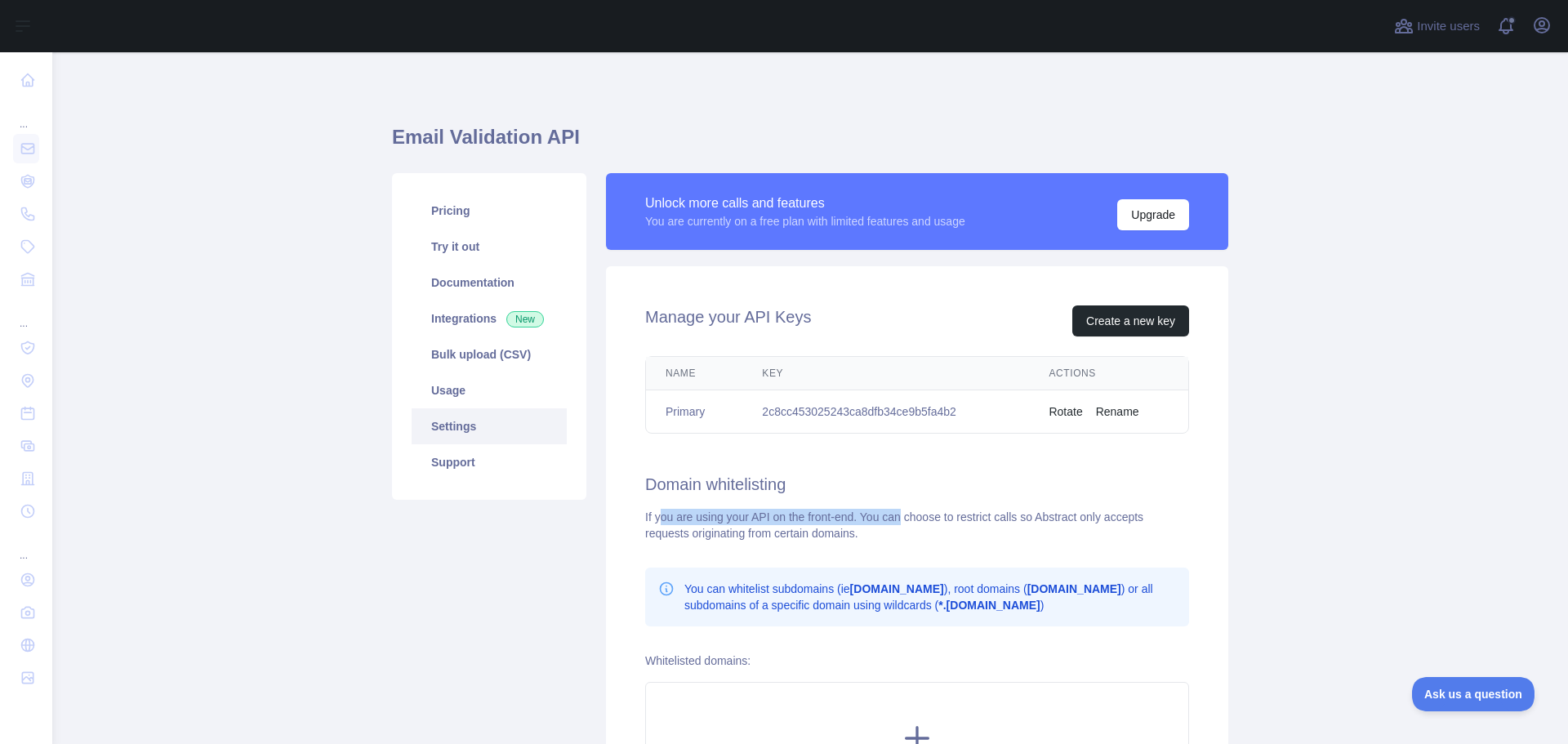
drag, startPoint x: 911, startPoint y: 512, endPoint x: 655, endPoint y: 525, distance: 256.3
click at [655, 525] on div "If you are using your API on the front-end. You can choose to restrict calls so…" at bounding box center [917, 526] width 544 height 33
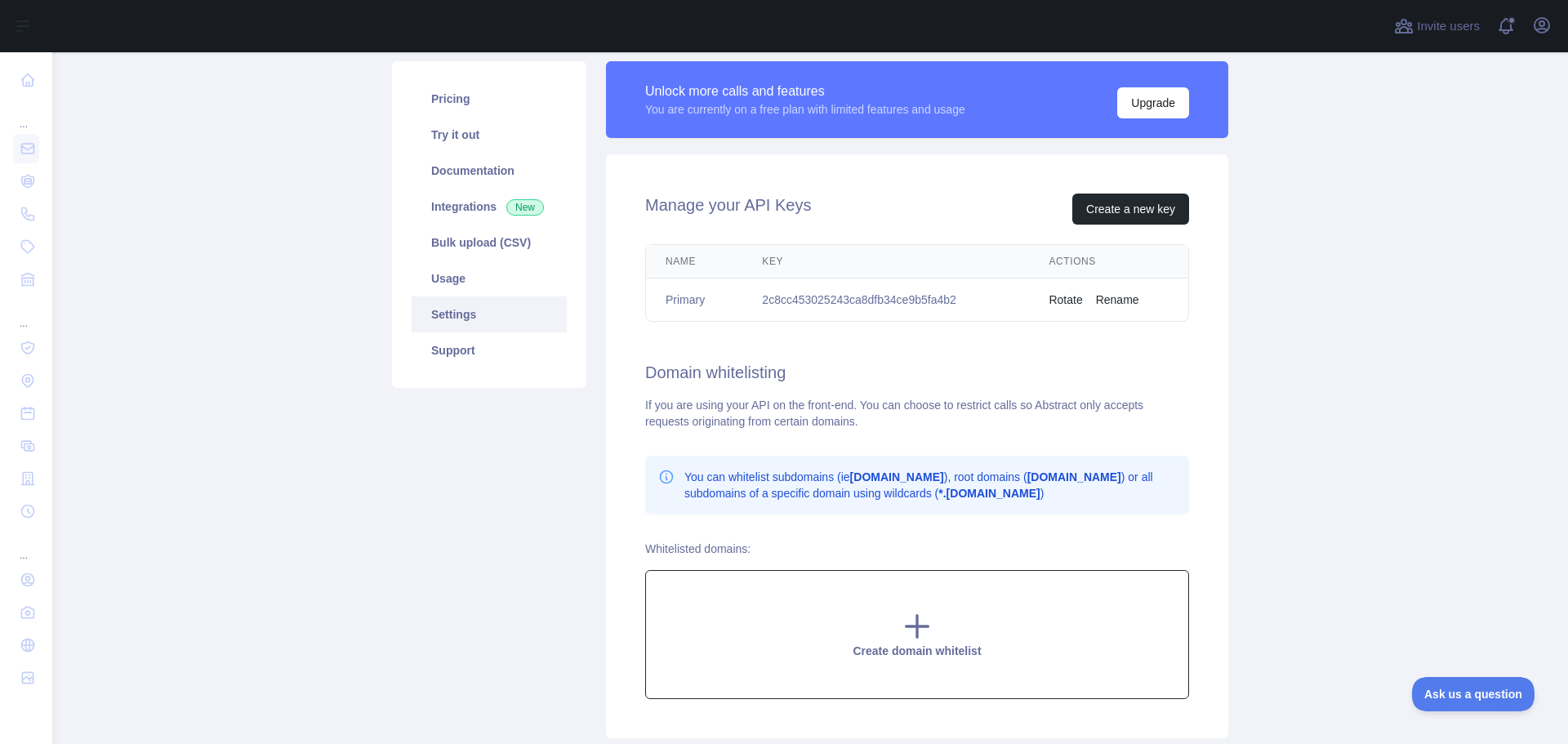
scroll to position [163, 0]
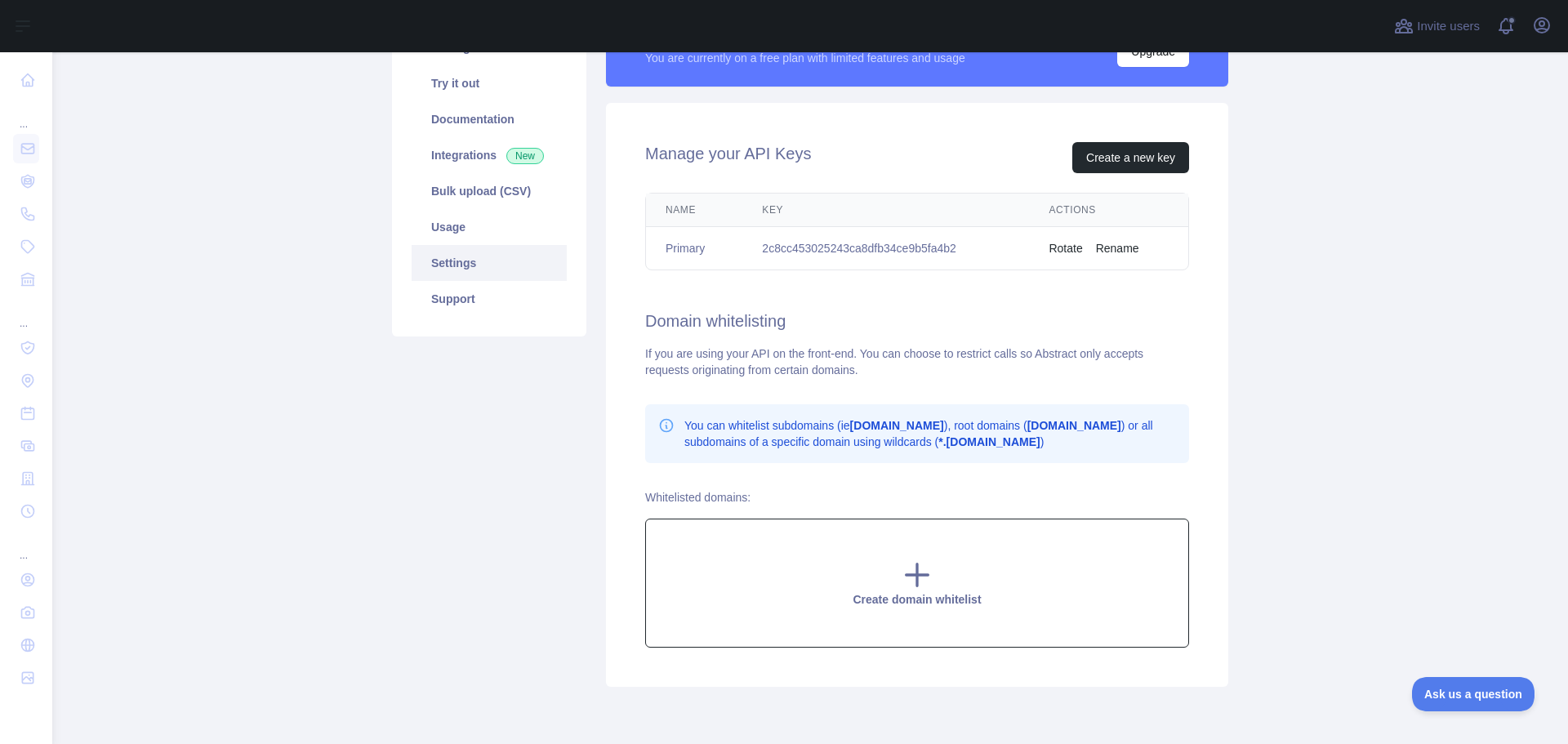
click at [904, 538] on div "Create domain whitelist" at bounding box center [917, 583] width 544 height 129
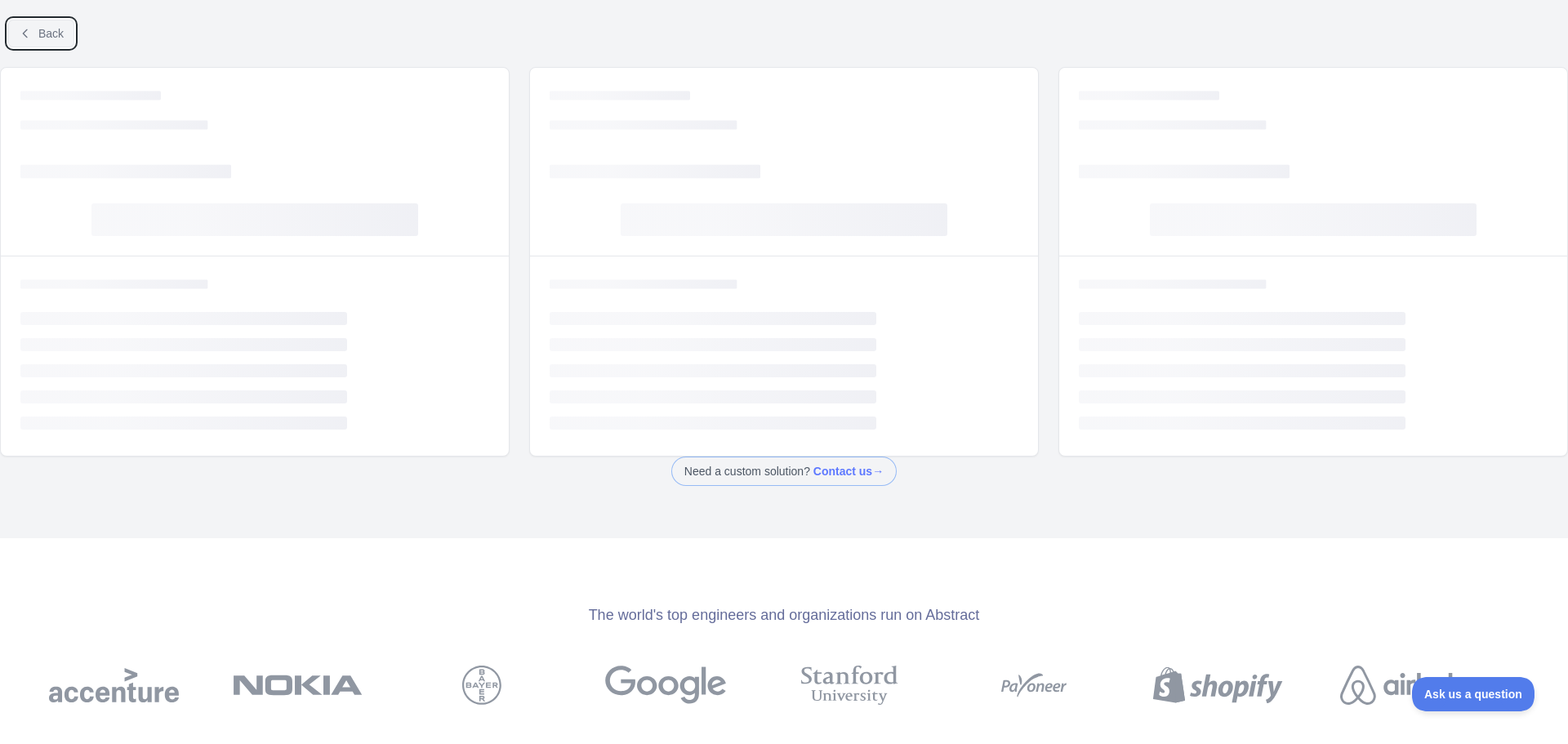
click at [21, 24] on button "Back" at bounding box center [41, 33] width 66 height 28
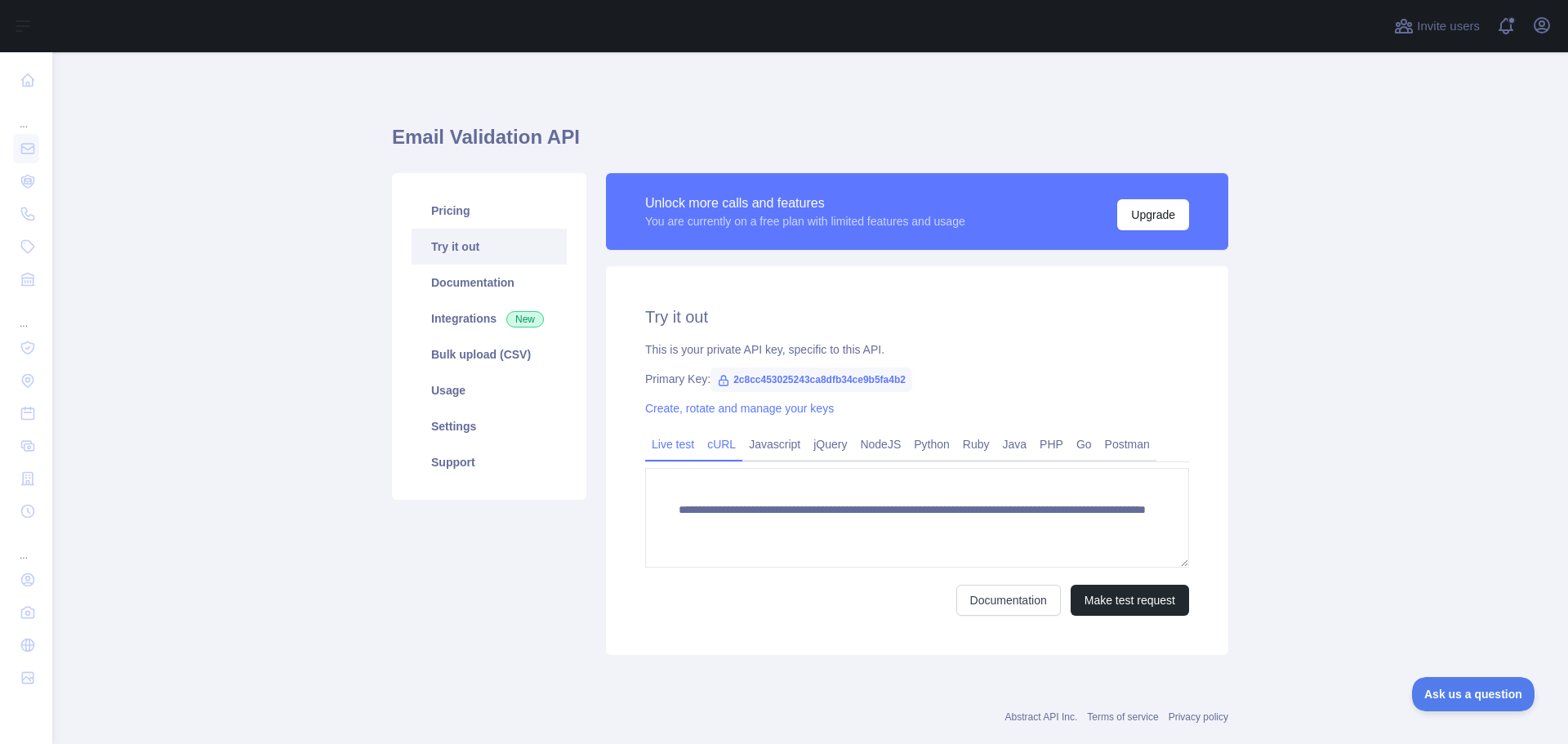
click at [713, 446] on link "cURL" at bounding box center [721, 444] width 41 height 27
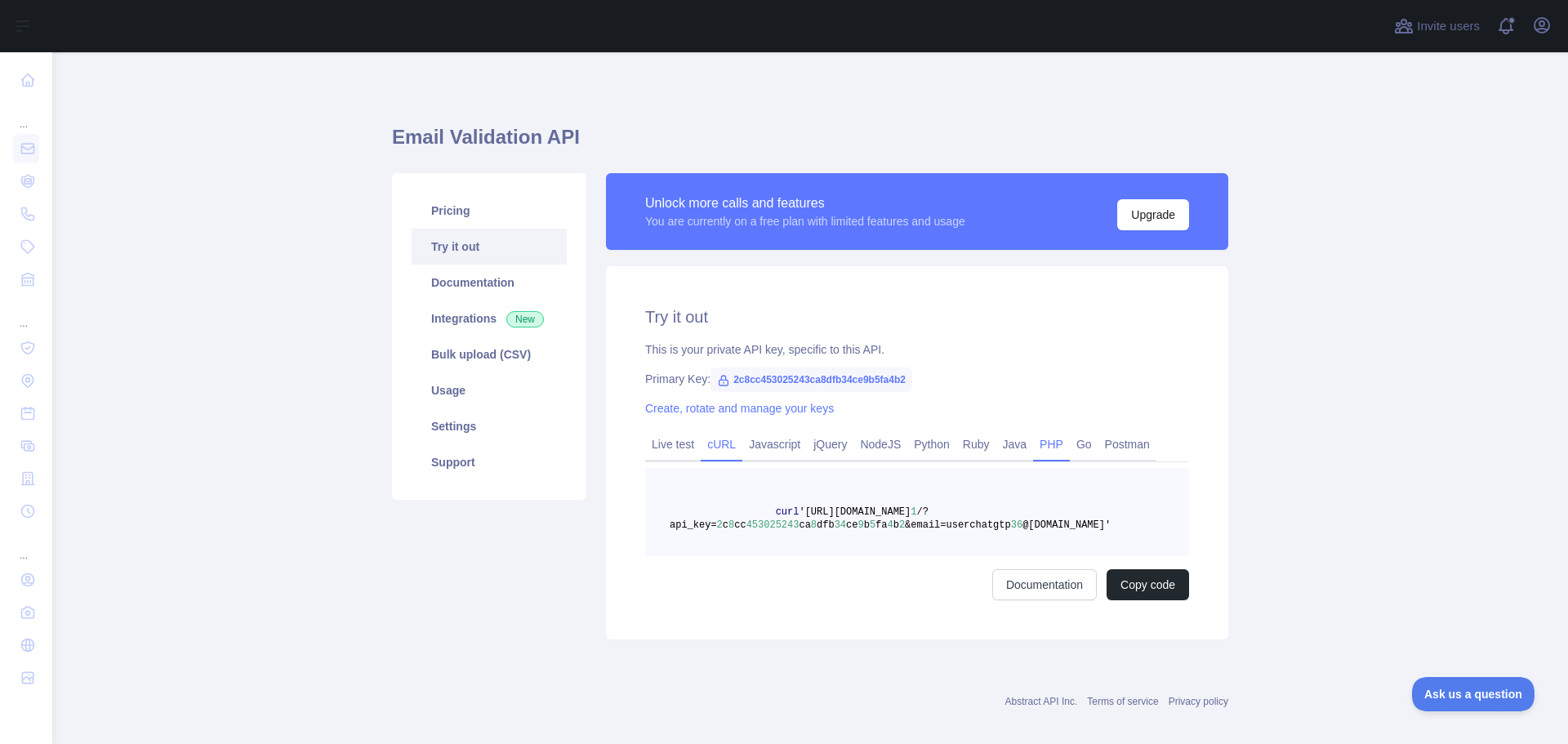
click at [1043, 442] on link "PHP" at bounding box center [1052, 444] width 37 height 27
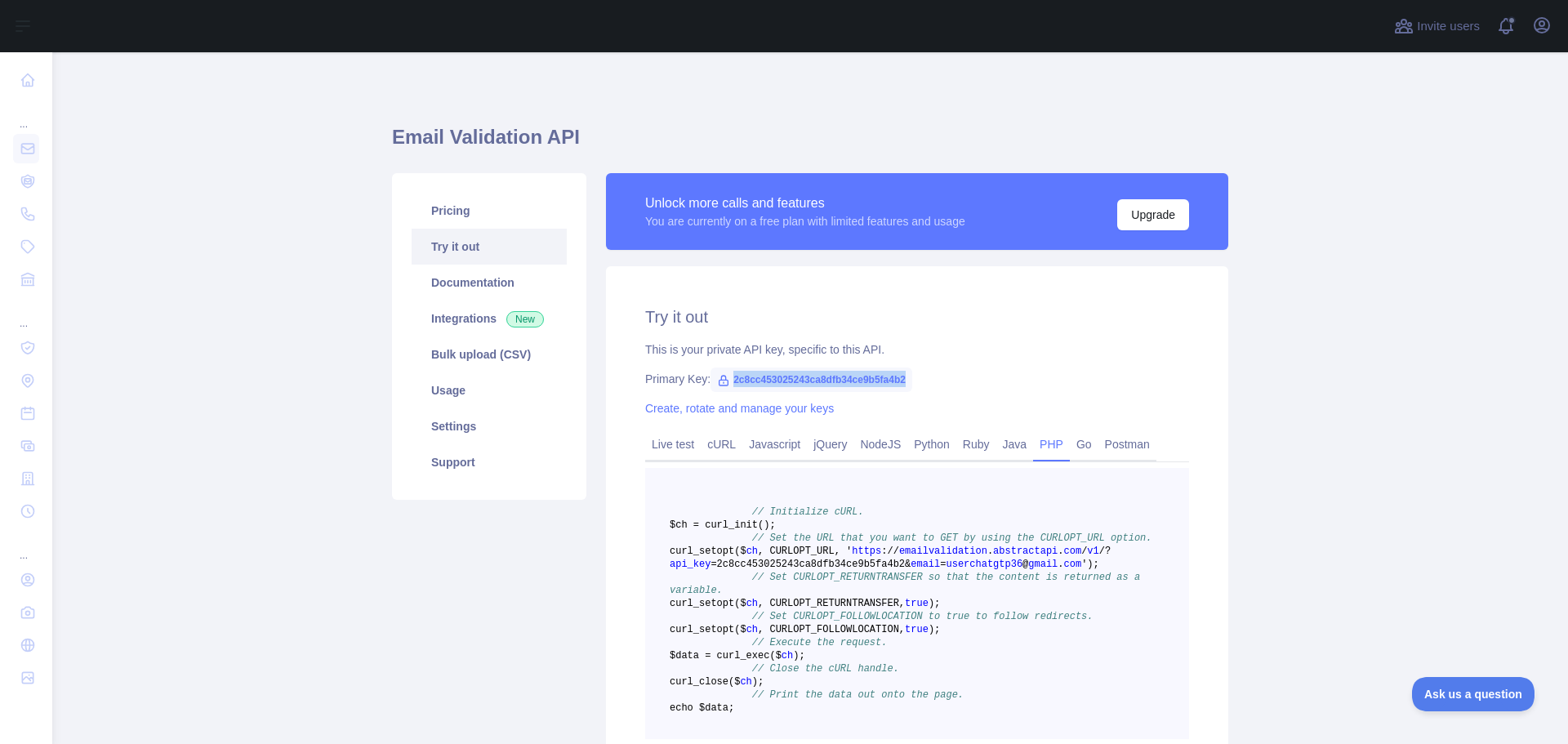
drag, startPoint x: 899, startPoint y: 373, endPoint x: 723, endPoint y: 378, distance: 176.1
click at [723, 378] on span "2c8cc453025243ca8dfb34ce9b5fa4b2" at bounding box center [812, 380] width 202 height 25
copy span "2c8cc453025243ca8dfb34ce9b5fa4b2"
click at [475, 393] on link "Usage" at bounding box center [489, 390] width 155 height 36
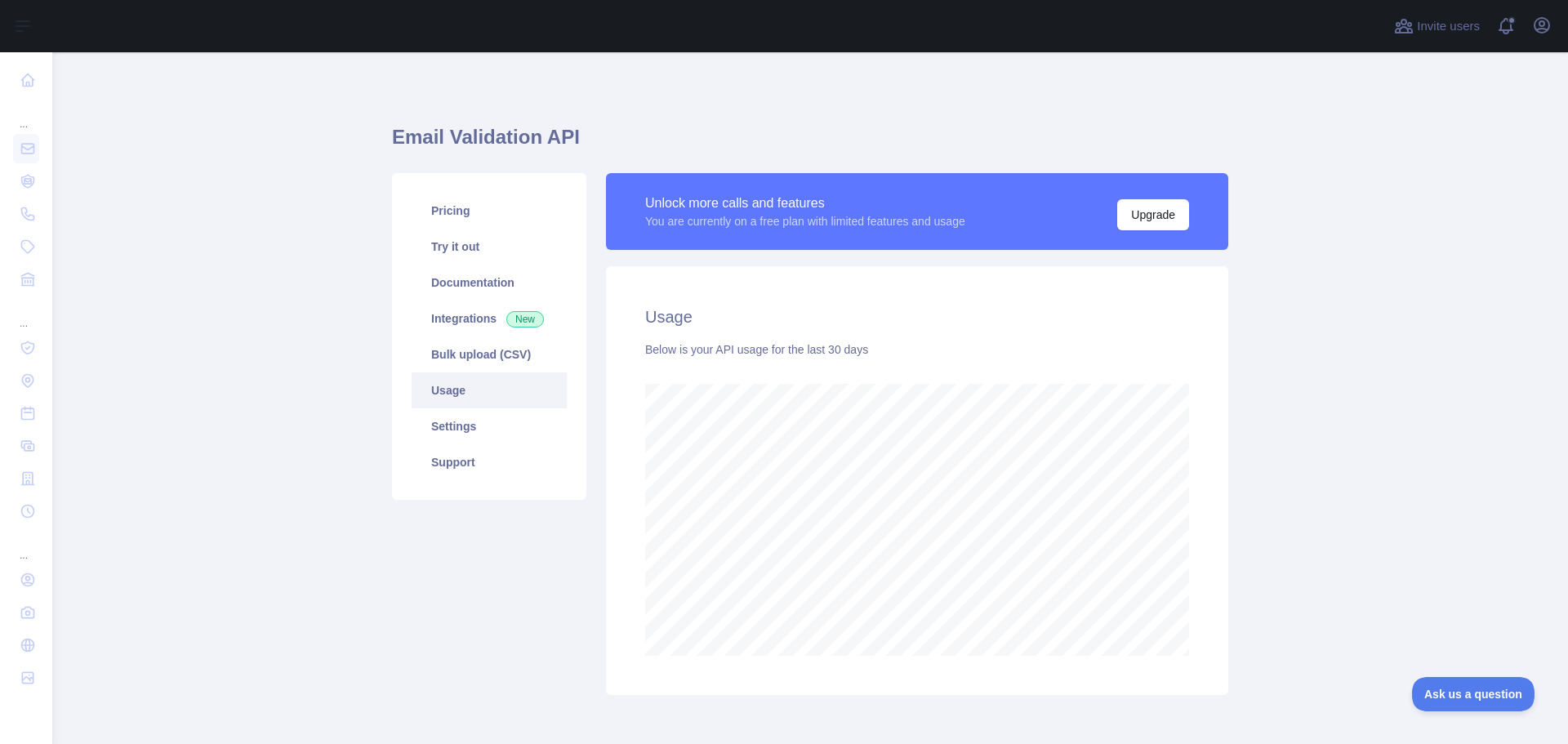
scroll to position [692, 1504]
click at [1163, 668] on div "Usage Below is your API usage for the last 30 days" at bounding box center [917, 481] width 623 height 429
click at [964, 633] on div "Usage Below is your API usage for the last 30 days" at bounding box center [917, 481] width 623 height 429
